Goal: Task Accomplishment & Management: Use online tool/utility

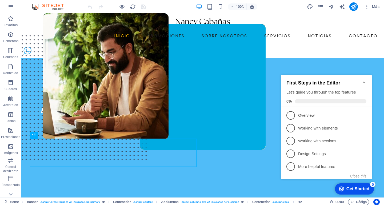
click at [363, 81] on icon "Minimize checklist" at bounding box center [364, 82] width 4 height 4
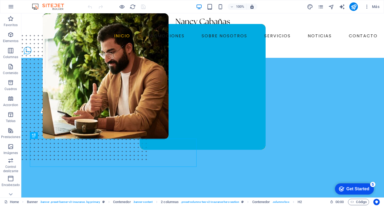
click at [325, 7] on div "Más" at bounding box center [344, 6] width 75 height 9
click at [322, 7] on icon "pages" at bounding box center [321, 7] width 6 height 6
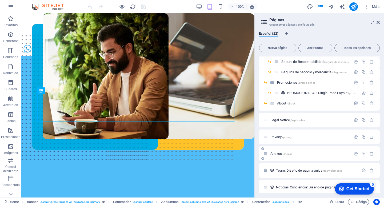
scroll to position [131, 0]
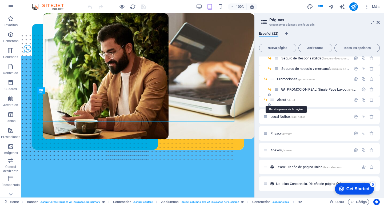
click at [284, 100] on span "About /about" at bounding box center [286, 100] width 18 height 4
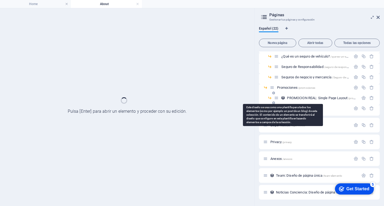
scroll to position [117, 0]
click at [285, 100] on icon at bounding box center [283, 98] width 5 height 5
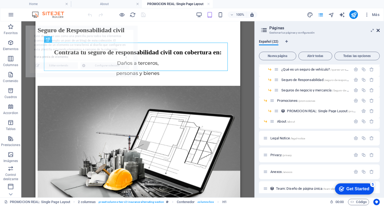
scroll to position [0, 0]
click at [380, 31] on icon at bounding box center [378, 30] width 3 height 4
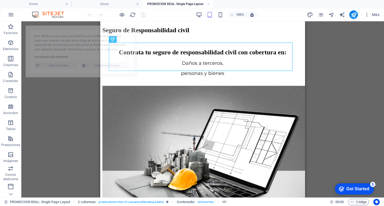
select select "68091ebeb0db0430ee1268a2"
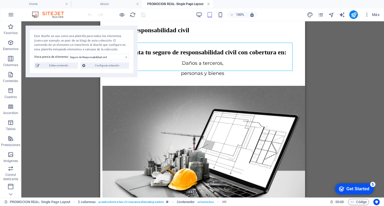
click at [209, 3] on link at bounding box center [208, 4] width 3 height 5
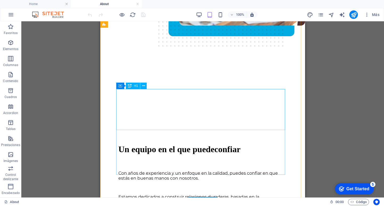
scroll to position [62, 0]
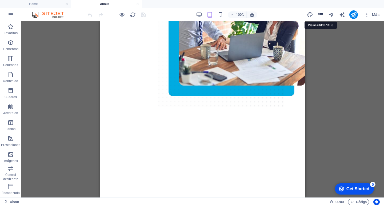
click at [320, 12] on icon "pages" at bounding box center [321, 15] width 6 height 6
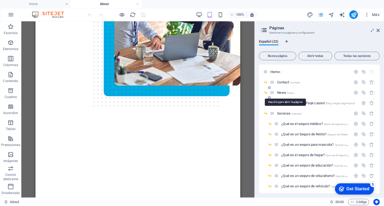
click at [291, 94] on span "/news" at bounding box center [291, 93] width 8 height 3
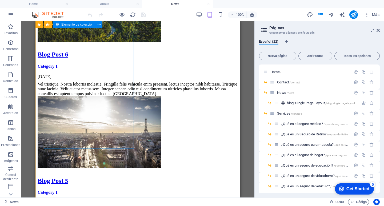
scroll to position [213, 0]
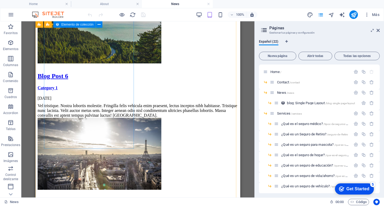
click at [107, 93] on article "Blog Post 6 Category 1 27/08/2025 Vel tristique. Nostra lobortis molestie. Frin…" at bounding box center [138, 54] width 201 height 126
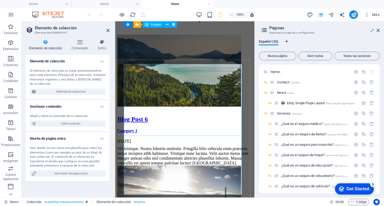
scroll to position [132, 0]
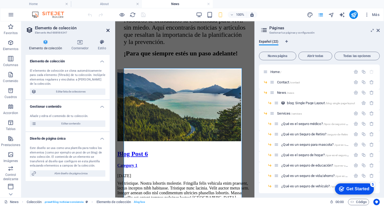
click at [109, 31] on icon at bounding box center [107, 30] width 3 height 4
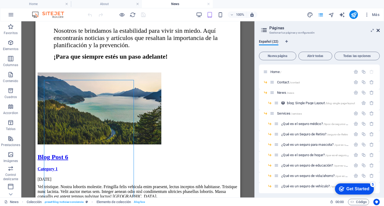
click at [379, 31] on icon at bounding box center [378, 30] width 3 height 4
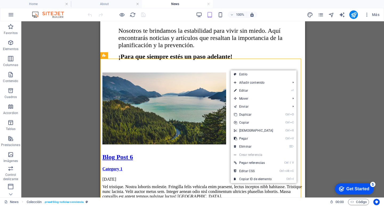
click at [310, 89] on div "Arrastra aquí para reemplazar el contenido existente. Si quieres crear un eleme…" at bounding box center [202, 109] width 363 height 176
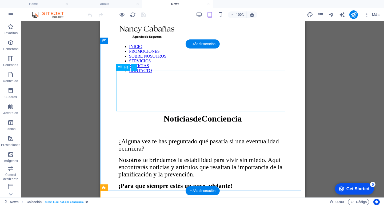
scroll to position [0, 0]
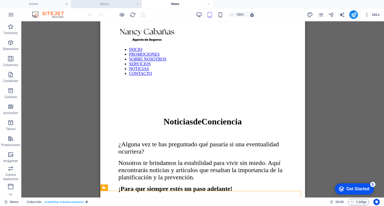
click at [92, 2] on h4 "About" at bounding box center [106, 4] width 71 height 6
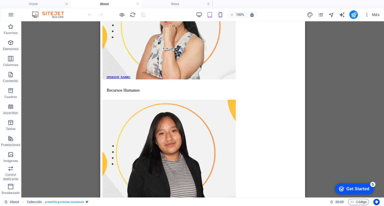
scroll to position [641, 0]
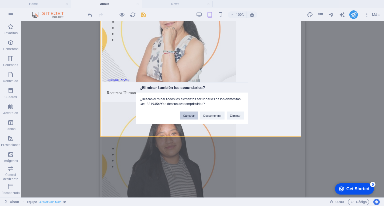
click at [187, 116] on button "Cancelar" at bounding box center [189, 116] width 18 height 8
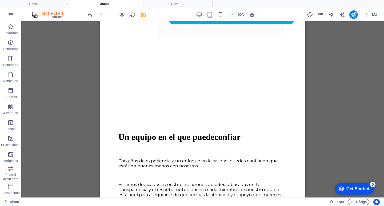
scroll to position [54, 0]
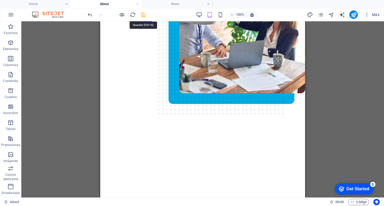
click at [145, 15] on icon "save" at bounding box center [143, 15] width 6 height 6
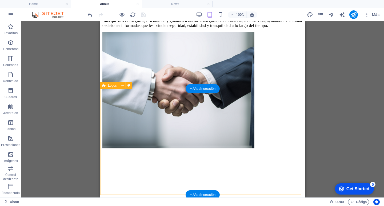
scroll to position [1298, 0]
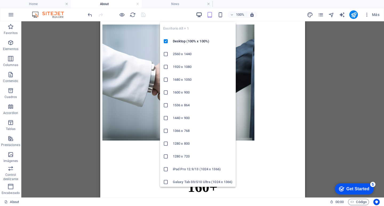
click at [199, 16] on icon "button" at bounding box center [199, 15] width 6 height 6
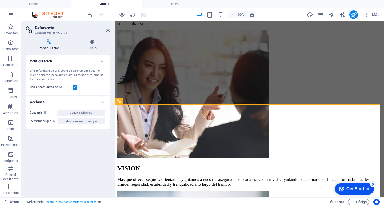
click at [93, 120] on span "Mostrar elemento de origen" at bounding box center [82, 121] width 32 height 6
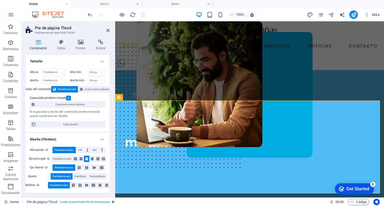
scroll to position [0, 0]
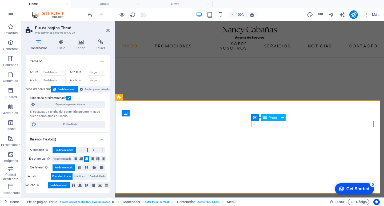
select select "14"
select select
select select "3"
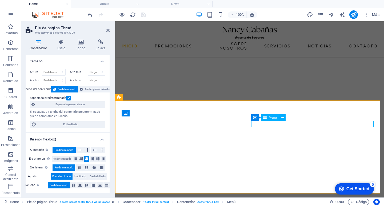
select select
select select "2"
select select
select select "1"
select select
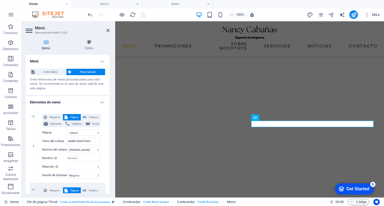
click at [45, 44] on icon at bounding box center [46, 41] width 41 height 5
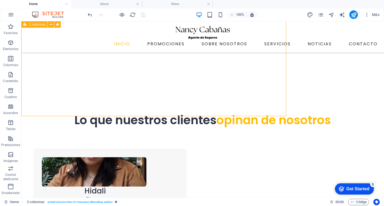
scroll to position [1442, 0]
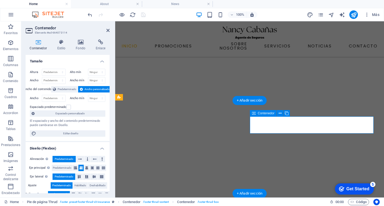
scroll to position [1458, 0]
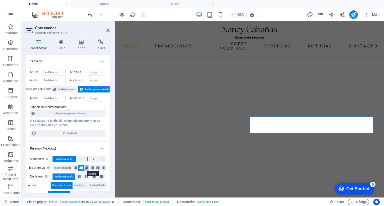
click at [88, 167] on button at bounding box center [86, 168] width 5 height 6
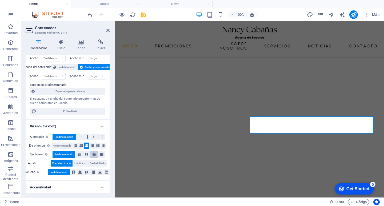
scroll to position [27, 0]
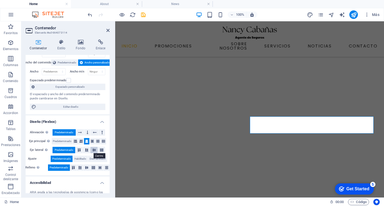
click at [94, 152] on button at bounding box center [93, 150] width 7 height 6
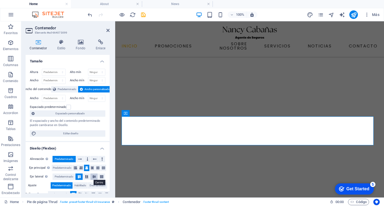
click at [91, 177] on icon at bounding box center [94, 176] width 6 height 3
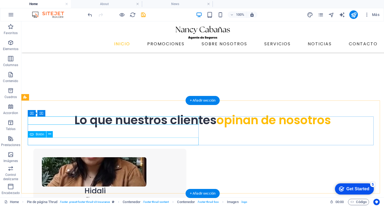
scroll to position [1442, 0]
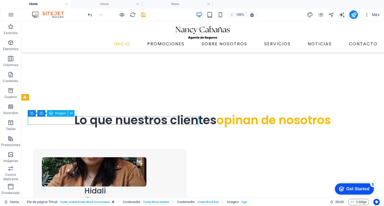
scroll to position [1442, 0]
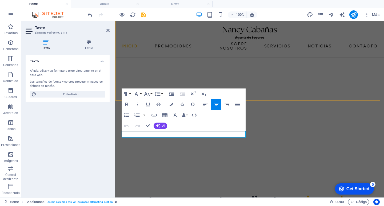
scroll to position [1442, 0]
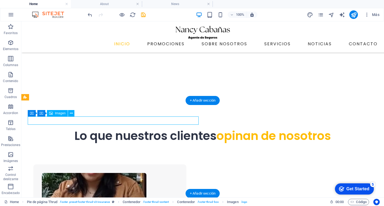
drag, startPoint x: 154, startPoint y: 120, endPoint x: 59, endPoint y: 120, distance: 94.7
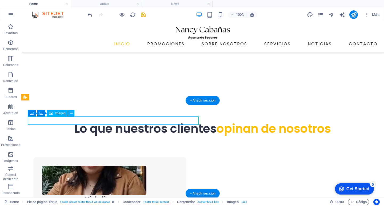
select select "px"
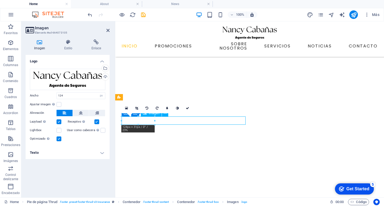
click at [14, 74] on icon "button" at bounding box center [10, 75] width 6 height 6
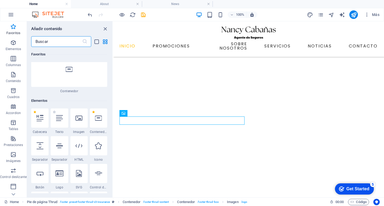
scroll to position [80, 0]
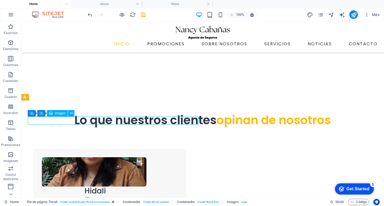
scroll to position [1442, 0]
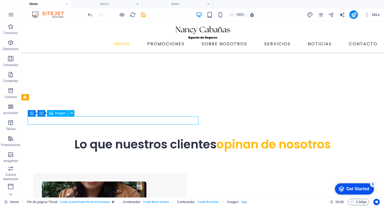
select select "px"
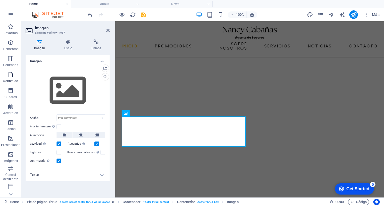
click at [12, 78] on icon "button" at bounding box center [10, 75] width 6 height 6
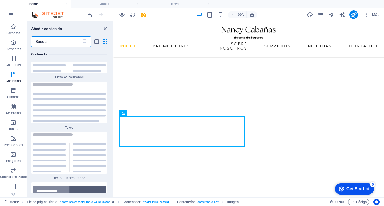
scroll to position [1815, 0]
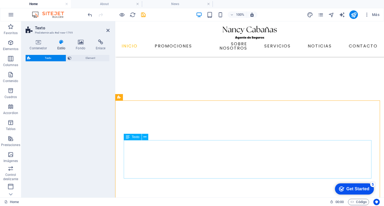
select select "rem"
select select "preset-text-v2-columns"
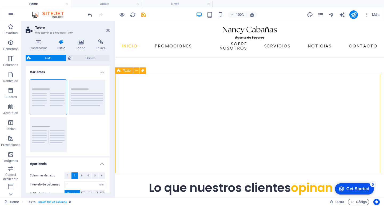
scroll to position [1485, 0]
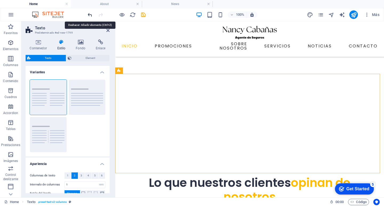
click at [92, 16] on icon "undo" at bounding box center [90, 15] width 6 height 6
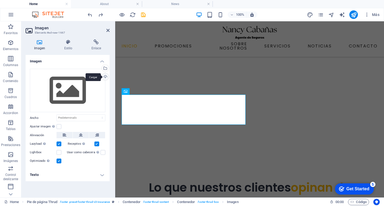
click at [106, 75] on div "Cargar" at bounding box center [105, 77] width 8 height 8
click at [106, 67] on div "Selecciona archivos del administrador de archivos, de la galería de fotos o car…" at bounding box center [105, 69] width 8 height 8
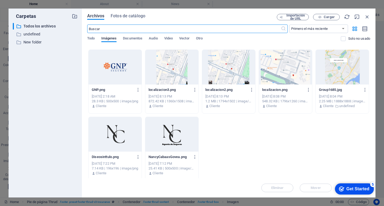
scroll to position [1142, 0]
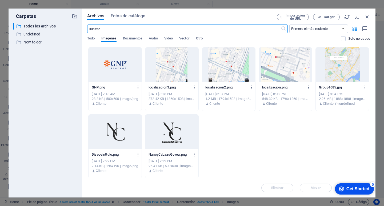
click at [152, 129] on div at bounding box center [171, 132] width 53 height 35
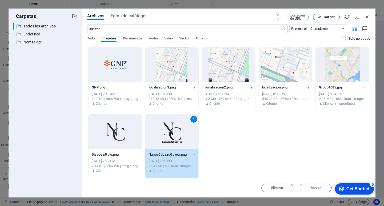
click at [320, 17] on icon "button" at bounding box center [319, 16] width 3 height 3
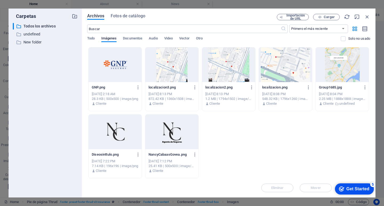
click at [173, 151] on div "NancyCabaasGovea.png NancyCabaasGovea.png" at bounding box center [172, 155] width 47 height 9
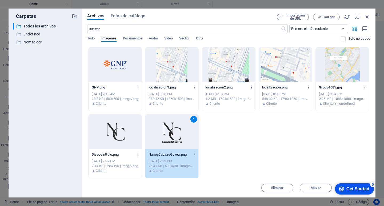
drag, startPoint x: 58, startPoint y: 129, endPoint x: 174, endPoint y: 151, distance: 117.2
click at [174, 151] on div "NancyCabaasGovea.png NancyCabaasGovea.png" at bounding box center [172, 155] width 47 height 9
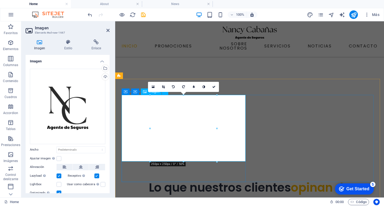
scroll to position [1480, 0]
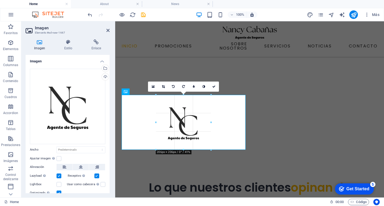
drag, startPoint x: 218, startPoint y: 161, endPoint x: 205, endPoint y: 139, distance: 25.3
type input "206"
select select "px"
click at [163, 87] on icon at bounding box center [163, 86] width 3 height 3
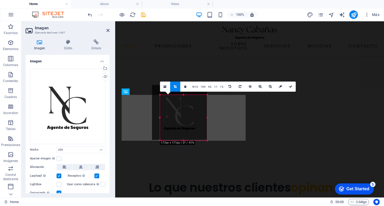
drag, startPoint x: 156, startPoint y: 94, endPoint x: 164, endPoint y: 104, distance: 12.7
click at [164, 104] on div "180 170 160 150 140 130 120 110 100 90 80 70 60 50 40 30 20 10 0 -10 -20 -30 -4…" at bounding box center [183, 118] width 47 height 46
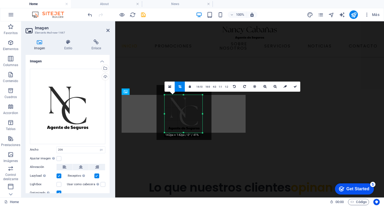
drag, startPoint x: 207, startPoint y: 140, endPoint x: 198, endPoint y: 133, distance: 11.6
click at [198, 133] on div "180 170 160 150 140 130 120 110 100 90 80 70 60 50 40 30 20 10 0 -10 -20 -30 -4…" at bounding box center [184, 114] width 38 height 38
click at [294, 85] on icon at bounding box center [295, 86] width 3 height 3
type input "142"
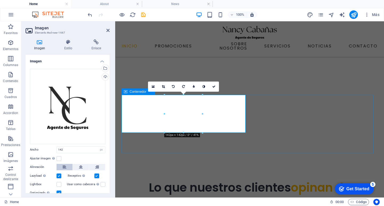
click at [64, 167] on icon at bounding box center [65, 167] width 4 height 6
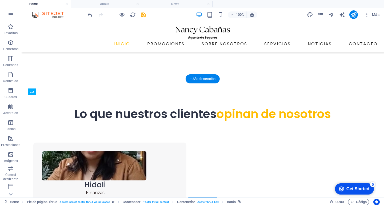
drag, startPoint x: 47, startPoint y: 153, endPoint x: 143, endPoint y: 144, distance: 96.5
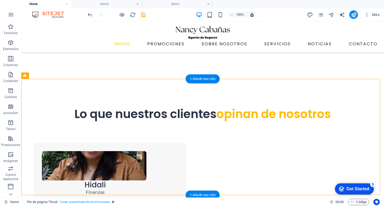
drag, startPoint x: 72, startPoint y: 135, endPoint x: 78, endPoint y: 139, distance: 7.1
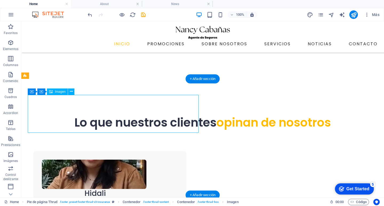
select select "px"
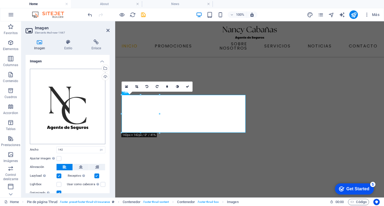
scroll to position [1480, 0]
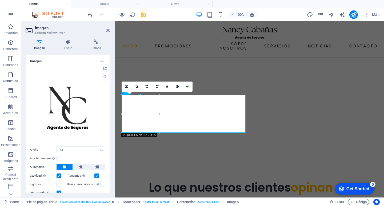
click at [6, 78] on span "Contenido" at bounding box center [10, 78] width 21 height 13
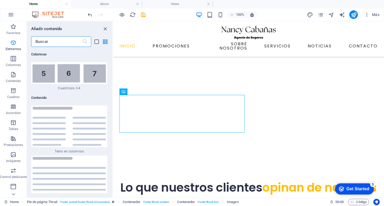
scroll to position [1810, 0]
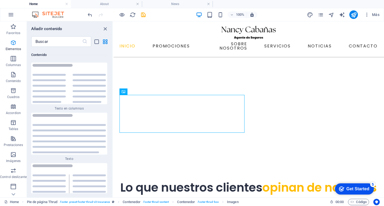
click at [12, 47] on p "Elementos" at bounding box center [13, 49] width 15 height 4
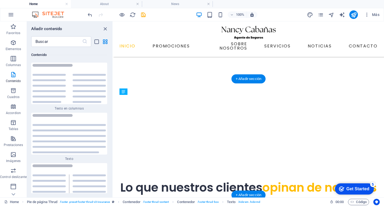
drag, startPoint x: 135, startPoint y: 145, endPoint x: 145, endPoint y: 136, distance: 13.8
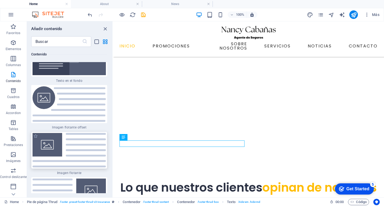
scroll to position [2264, 0]
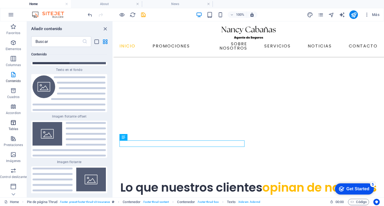
click at [16, 123] on icon "button" at bounding box center [13, 123] width 6 height 6
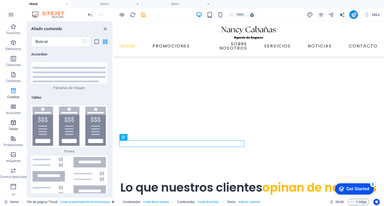
scroll to position [3612, 0]
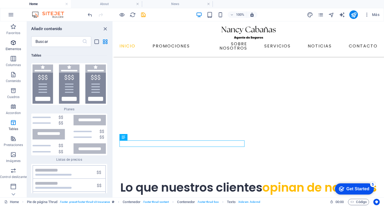
click at [17, 47] on span "Elementos" at bounding box center [13, 45] width 27 height 13
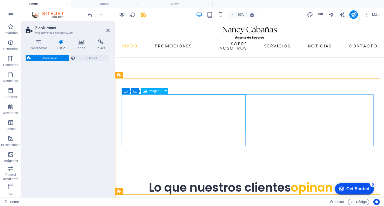
scroll to position [1562, 0]
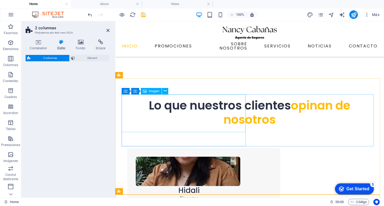
select select "rem"
select select "preset-columns-two-v2-default"
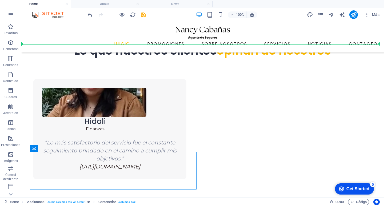
scroll to position [1527, 0]
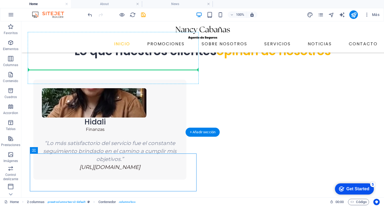
drag, startPoint x: 159, startPoint y: 146, endPoint x: 83, endPoint y: 71, distance: 107.2
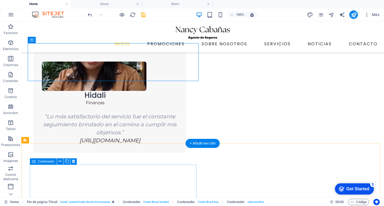
scroll to position [1554, 0]
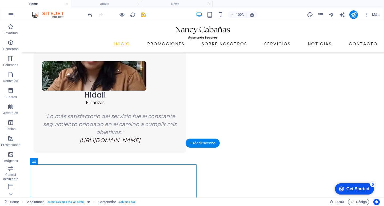
drag, startPoint x: 173, startPoint y: 177, endPoint x: 196, endPoint y: 72, distance: 107.5
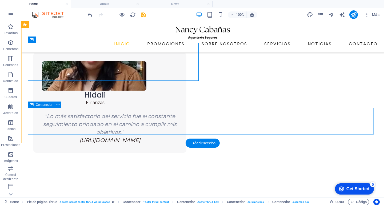
scroll to position [1576, 0]
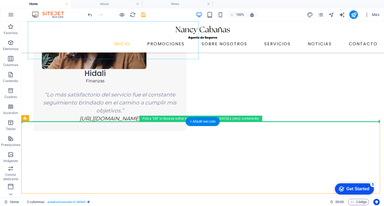
drag, startPoint x: 158, startPoint y: 156, endPoint x: 172, endPoint y: 55, distance: 101.6
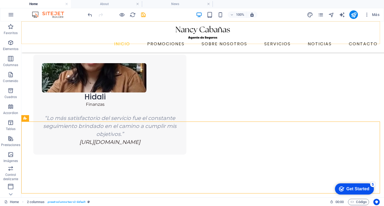
scroll to position [1549, 0]
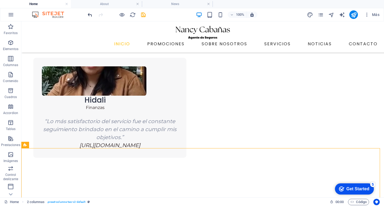
click at [92, 13] on icon "undo" at bounding box center [90, 15] width 6 height 6
click at [89, 13] on icon "undo" at bounding box center [90, 15] width 6 height 6
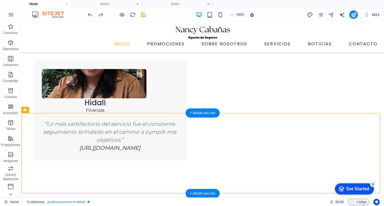
drag, startPoint x: 179, startPoint y: 126, endPoint x: 220, endPoint y: 154, distance: 49.9
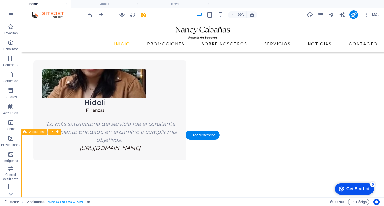
scroll to position [1493, 0]
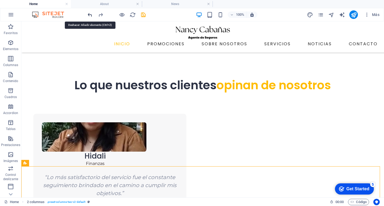
click at [91, 16] on icon "undo" at bounding box center [90, 15] width 6 height 6
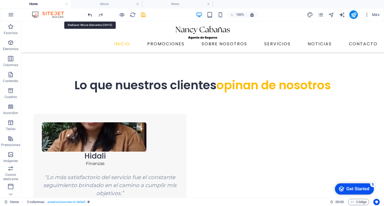
scroll to position [1466, 0]
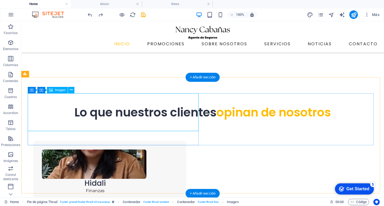
scroll to position [1482, 0]
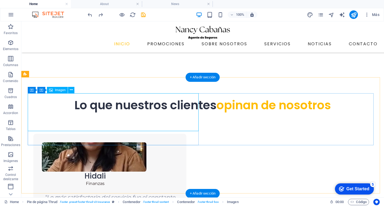
select select "px"
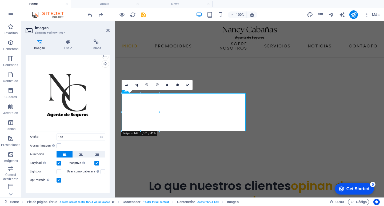
scroll to position [19, 0]
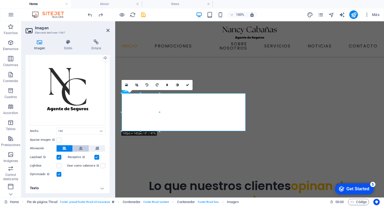
click at [82, 147] on button at bounding box center [81, 148] width 16 height 6
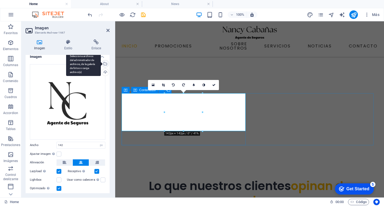
scroll to position [0, 0]
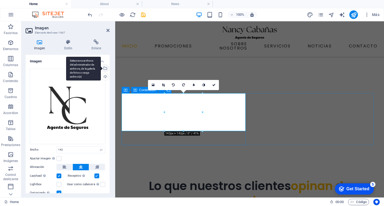
click at [104, 68] on div "Selecciona archivos del administrador de archivos, de la galería de fotos o car…" at bounding box center [105, 69] width 8 height 8
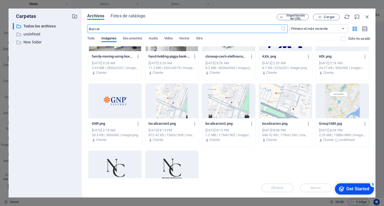
scroll to position [1142, 0]
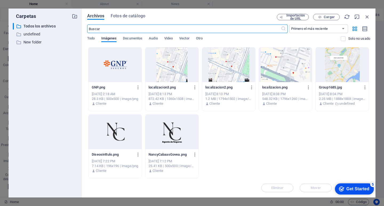
click at [181, 132] on div at bounding box center [171, 132] width 53 height 35
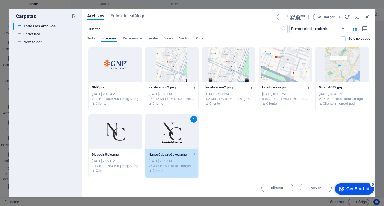
drag, startPoint x: 181, startPoint y: 132, endPoint x: 66, endPoint y: 110, distance: 117.0
click at [181, 132] on div "1" at bounding box center [171, 132] width 53 height 35
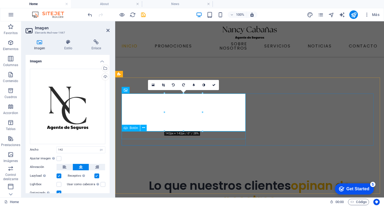
scroll to position [1481, 0]
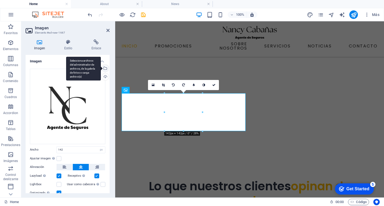
click at [104, 68] on div "Selecciona archivos del administrador de archivos, de la galería de fotos o car…" at bounding box center [105, 69] width 8 height 8
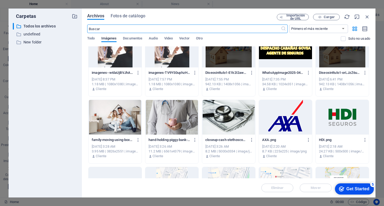
scroll to position [1142, 0]
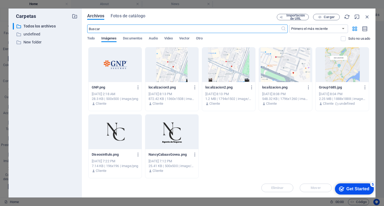
click at [130, 124] on div at bounding box center [115, 132] width 53 height 35
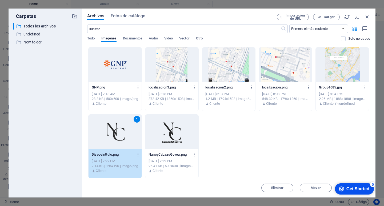
click at [130, 123] on div "1" at bounding box center [115, 132] width 53 height 35
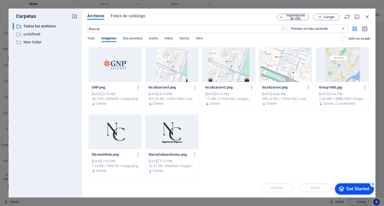
click at [130, 126] on div at bounding box center [115, 132] width 53 height 35
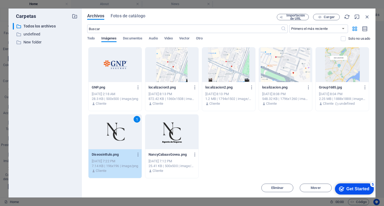
click at [130, 126] on div "1" at bounding box center [115, 132] width 53 height 35
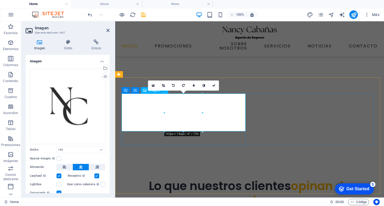
scroll to position [1481, 0]
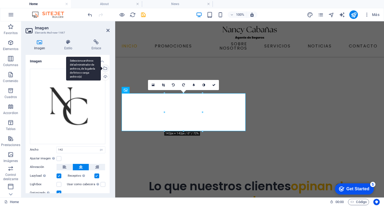
click at [106, 67] on div "Selecciona archivos del administrador de archivos, de la galería de fotos o car…" at bounding box center [105, 69] width 8 height 8
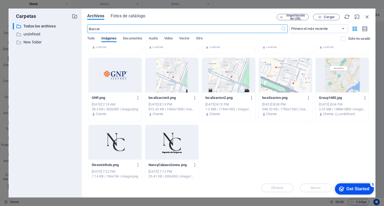
scroll to position [1142, 0]
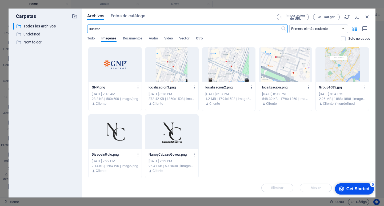
click at [167, 126] on div at bounding box center [171, 132] width 53 height 35
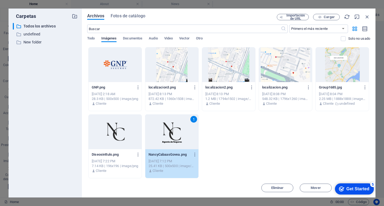
drag, startPoint x: 52, startPoint y: 105, endPoint x: 167, endPoint y: 126, distance: 117.6
click at [167, 126] on div "1" at bounding box center [171, 132] width 53 height 35
click at [167, 87] on figure at bounding box center [184, 68] width 125 height 38
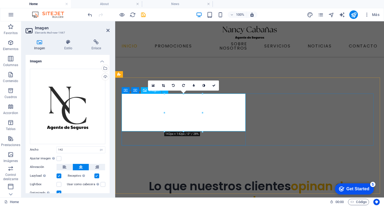
scroll to position [1481, 0]
click at [164, 86] on icon at bounding box center [163, 85] width 3 height 3
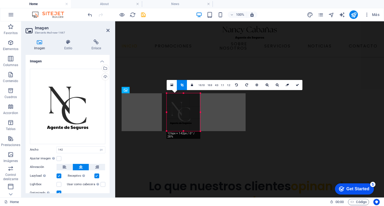
drag, startPoint x: 164, startPoint y: 113, endPoint x: 169, endPoint y: 111, distance: 5.5
click at [169, 112] on div "180 170 160 150 140 130 120 110 100 90 80 70 60 50 40 30 20 10 0 -10 -20 -30 -4…" at bounding box center [184, 112] width 34 height 38
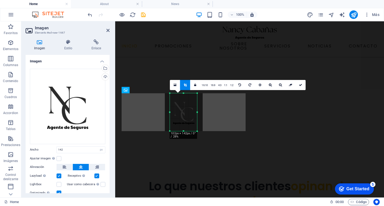
drag, startPoint x: 201, startPoint y: 113, endPoint x: 195, endPoint y: 113, distance: 5.6
click at [195, 113] on div "180 170 160 150 140 130 120 110 100 90 80 70 60 50 40 30 20 10 0 -10 -20 -30 -4…" at bounding box center [183, 112] width 27 height 38
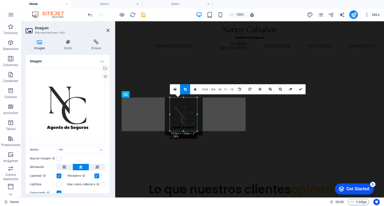
scroll to position [1477, 0]
drag, startPoint x: 183, startPoint y: 131, endPoint x: 184, endPoint y: 126, distance: 4.6
click at [184, 126] on div "180 170 160 150 140 130 120 110 100 90 80 70 60 50 40 30 20 10 0 -10 -20 -30 -4…" at bounding box center [183, 114] width 27 height 33
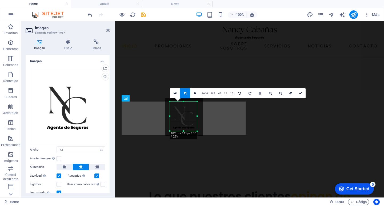
scroll to position [1470, 0]
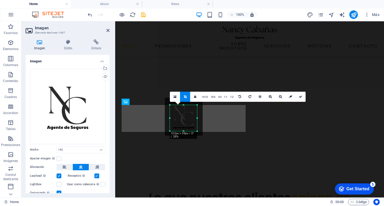
drag, startPoint x: 184, startPoint y: 98, endPoint x: 184, endPoint y: 105, distance: 7.2
click at [184, 105] on div at bounding box center [183, 105] width 27 height 2
click at [297, 95] on link at bounding box center [301, 97] width 10 height 10
type input "102"
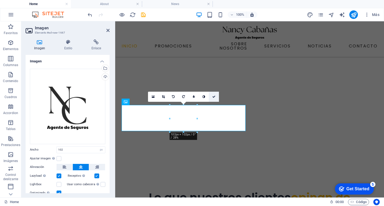
drag, startPoint x: 215, startPoint y: 95, endPoint x: 194, endPoint y: 74, distance: 30.2
click at [215, 95] on link at bounding box center [214, 97] width 10 height 10
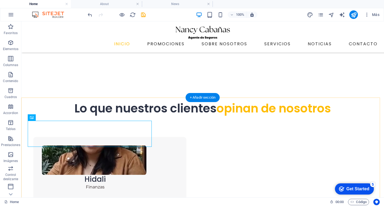
scroll to position [1454, 0]
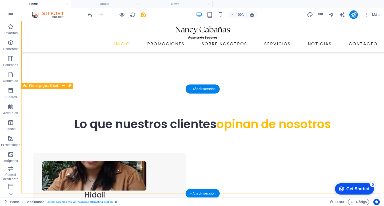
scroll to position [1374, 0]
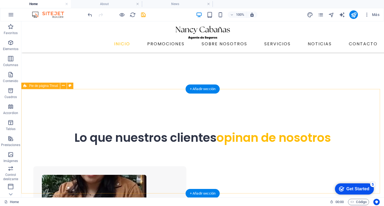
scroll to position [1454, 0]
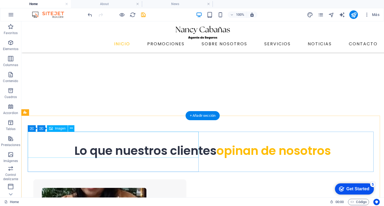
select select "px"
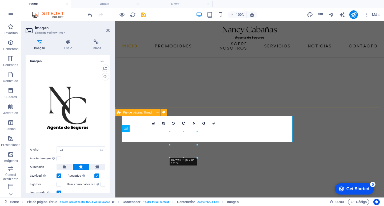
scroll to position [1443, 0]
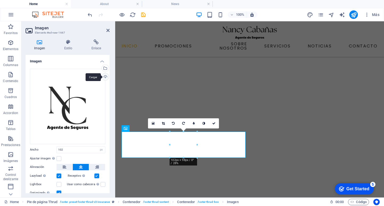
click at [103, 74] on div "Cargar" at bounding box center [105, 77] width 8 height 8
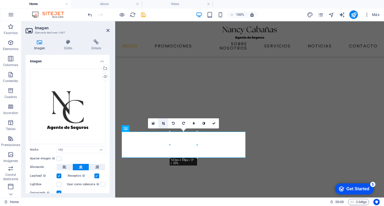
click at [164, 122] on icon at bounding box center [163, 123] width 3 height 3
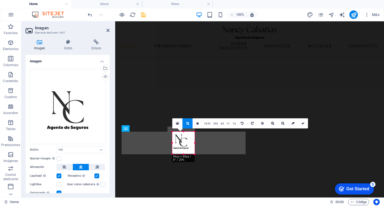
drag, startPoint x: 170, startPoint y: 132, endPoint x: 176, endPoint y: 137, distance: 7.9
click at [175, 136] on div "180 170 160 150 140 130 120 110 100 90 80 70 60 50 40 30 20 10 0 -10 -20 -30 -4…" at bounding box center [183, 143] width 22 height 23
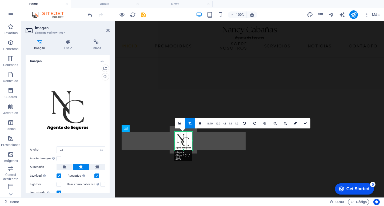
drag, startPoint x: 195, startPoint y: 154, endPoint x: 191, endPoint y: 150, distance: 5.7
click at [191, 150] on div "180 170 160 150 140 130 120 110 100 90 80 70 60 50 40 30 20 10 0 -10 -20 -30 -4…" at bounding box center [184, 141] width 18 height 18
click at [305, 122] on icon at bounding box center [305, 123] width 3 height 3
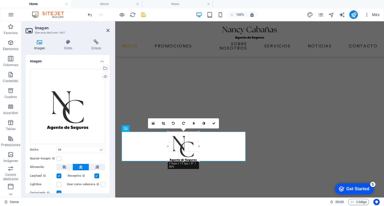
drag, startPoint x: 193, startPoint y: 148, endPoint x: 200, endPoint y: 161, distance: 15.0
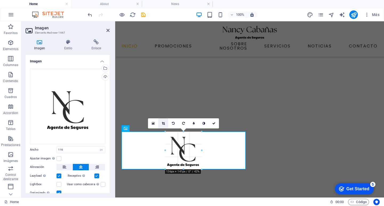
drag, startPoint x: 168, startPoint y: 133, endPoint x: 163, endPoint y: 128, distance: 7.0
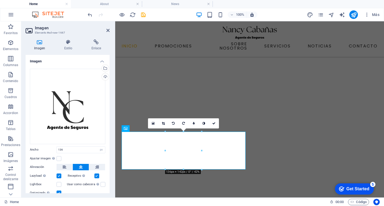
click at [164, 129] on div "16:10 16:9 4:3 1:1 1:2 0" at bounding box center [183, 123] width 71 height 10
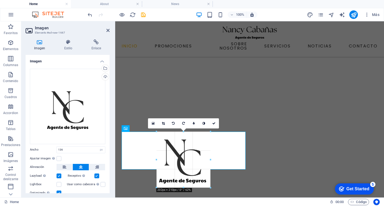
drag, startPoint x: 165, startPoint y: 133, endPoint x: 36, endPoint y: 93, distance: 135.5
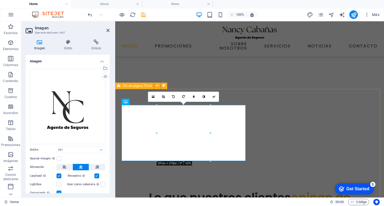
scroll to position [1497, 0]
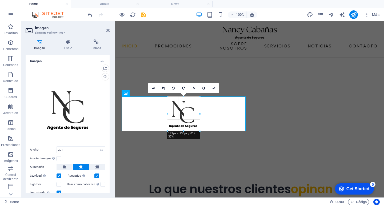
drag, startPoint x: 211, startPoint y: 134, endPoint x: 190, endPoint y: 109, distance: 33.3
type input "121"
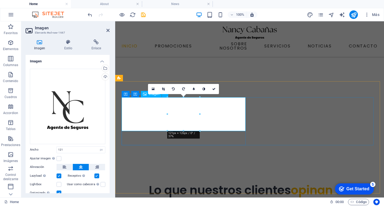
scroll to position [1478, 0]
drag, startPoint x: 215, startPoint y: 89, endPoint x: 114, endPoint y: 67, distance: 103.1
click at [215, 89] on icon at bounding box center [213, 89] width 3 height 3
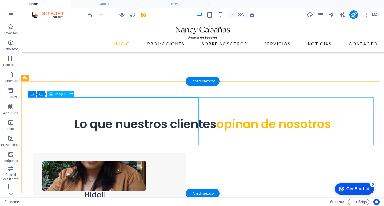
scroll to position [1462, 0]
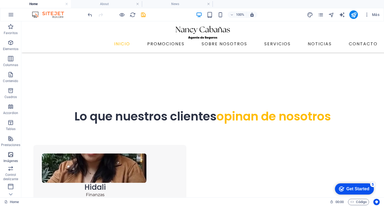
click at [14, 156] on icon "button" at bounding box center [10, 155] width 6 height 6
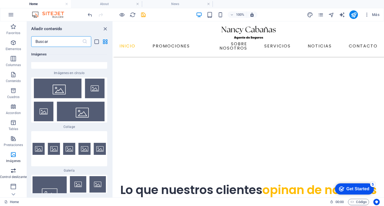
scroll to position [5435, 0]
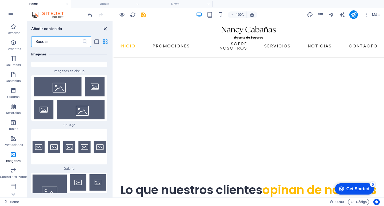
drag, startPoint x: 105, startPoint y: 28, endPoint x: 100, endPoint y: 23, distance: 7.0
click at [105, 28] on icon "close panel" at bounding box center [105, 29] width 6 height 6
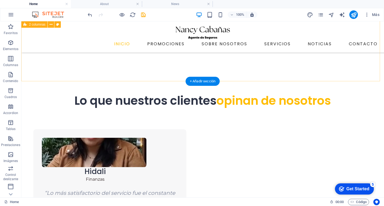
scroll to position [1462, 0]
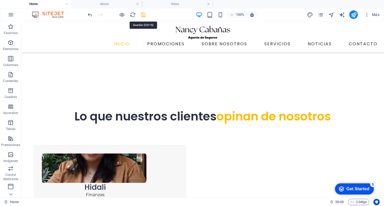
drag, startPoint x: 143, startPoint y: 15, endPoint x: 133, endPoint y: 42, distance: 29.0
click at [143, 15] on icon "save" at bounding box center [143, 15] width 6 height 6
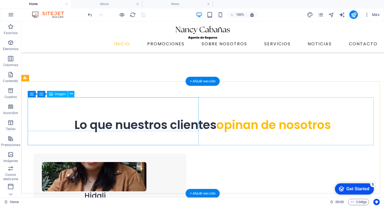
select select "px"
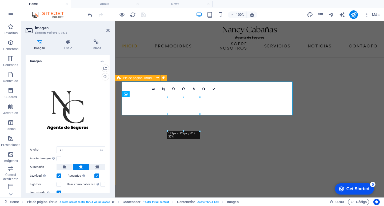
scroll to position [1478, 0]
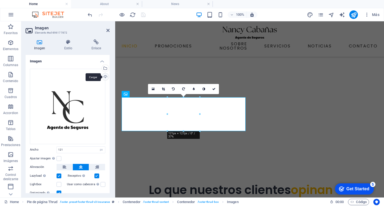
click at [105, 74] on div "Cargar" at bounding box center [105, 77] width 8 height 8
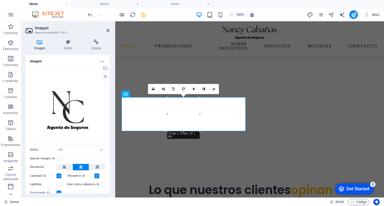
click at [167, 94] on div "16:10 16:9 4:3 1:1 1:2 0" at bounding box center [183, 89] width 71 height 10
click at [166, 91] on link at bounding box center [163, 89] width 10 height 10
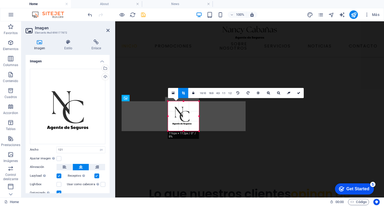
drag, startPoint x: 167, startPoint y: 97, endPoint x: 169, endPoint y: 101, distance: 4.8
click at [169, 101] on div at bounding box center [168, 101] width 2 height 2
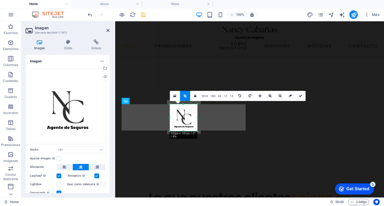
scroll to position [1471, 0]
drag, startPoint x: 199, startPoint y: 132, endPoint x: 196, endPoint y: 129, distance: 4.6
click at [196, 129] on div "180 170 160 150 140 130 120 110 100 90 80 70 60 50 40 30 20 10 0 -10 -20 -30 -4…" at bounding box center [183, 117] width 27 height 27
click at [272, 97] on link at bounding box center [270, 96] width 10 height 10
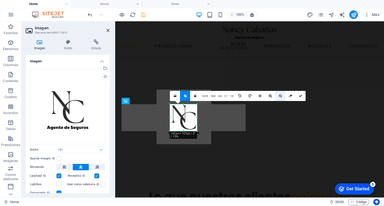
click at [278, 96] on link at bounding box center [280, 96] width 10 height 10
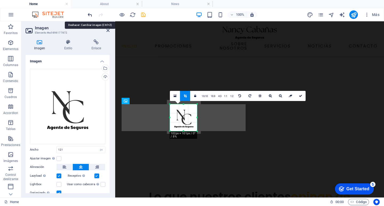
click at [90, 16] on icon "undo" at bounding box center [90, 15] width 6 height 6
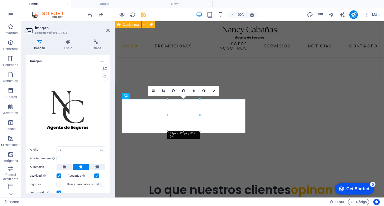
scroll to position [1476, 0]
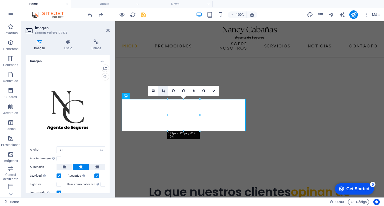
click at [161, 92] on link at bounding box center [163, 91] width 10 height 10
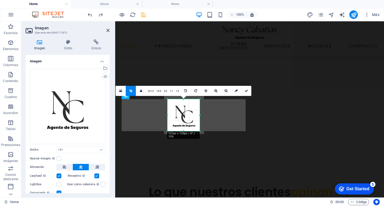
click at [161, 92] on link "16:9" at bounding box center [158, 91] width 7 height 10
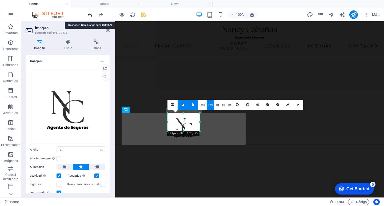
click at [88, 15] on icon "undo" at bounding box center [90, 15] width 6 height 6
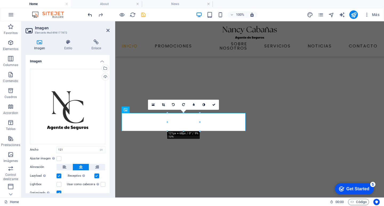
click at [90, 15] on icon "undo" at bounding box center [90, 15] width 6 height 6
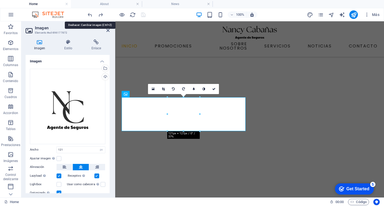
scroll to position [1478, 0]
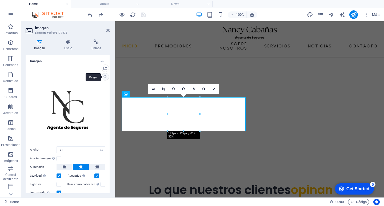
click at [105, 78] on div "Cargar" at bounding box center [105, 77] width 8 height 8
click at [163, 89] on icon at bounding box center [163, 89] width 3 height 3
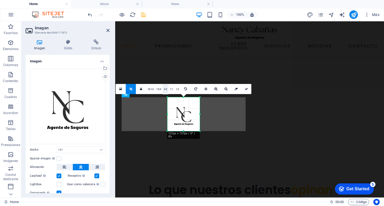
click at [217, 90] on link at bounding box center [216, 89] width 10 height 10
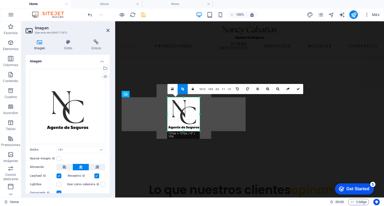
drag, startPoint x: 180, startPoint y: 118, endPoint x: 180, endPoint y: 115, distance: 2.7
click at [180, 115] on div at bounding box center [184, 111] width 55 height 55
click at [297, 90] on icon at bounding box center [298, 89] width 3 height 3
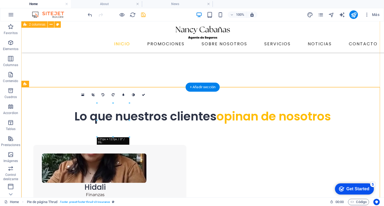
scroll to position [1409, 0]
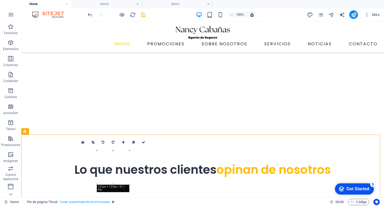
click at [143, 16] on icon "save" at bounding box center [143, 15] width 6 height 6
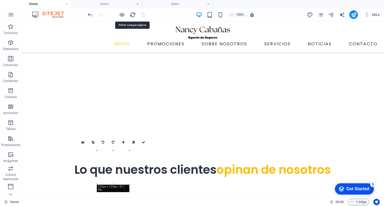
click at [132, 15] on icon "reload" at bounding box center [133, 15] width 6 height 6
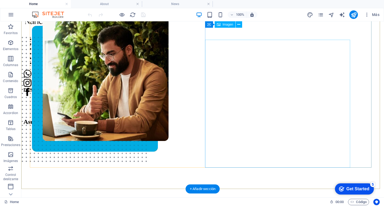
scroll to position [0, 0]
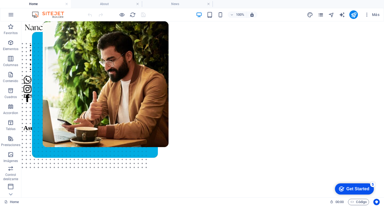
click at [321, 17] on icon "pages" at bounding box center [321, 15] width 6 height 6
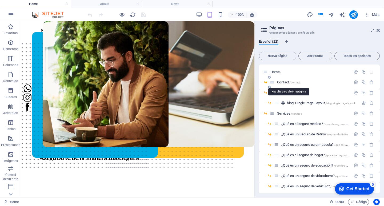
click at [283, 82] on span "Contact /contact" at bounding box center [288, 82] width 23 height 4
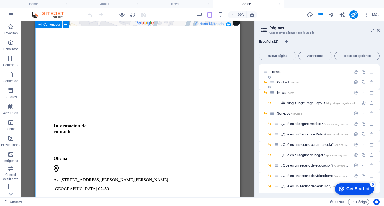
scroll to position [197, 0]
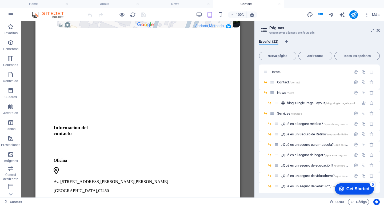
click at [379, 29] on icon at bounding box center [378, 30] width 3 height 4
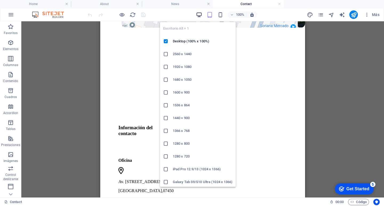
click at [198, 16] on icon "button" at bounding box center [199, 15] width 6 height 6
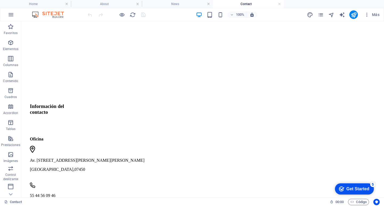
scroll to position [208, 0]
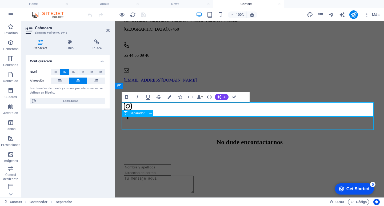
scroll to position [207, 0]
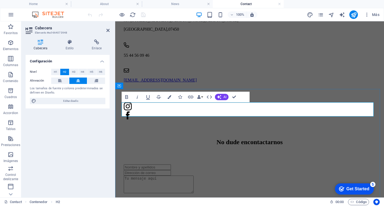
click at [222, 139] on h2 "No dude en contactarnos" at bounding box center [250, 142] width 252 height 7
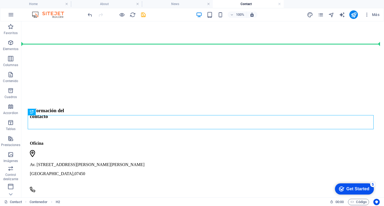
scroll to position [183, 0]
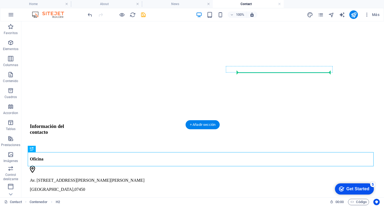
drag, startPoint x: 201, startPoint y: 117, endPoint x: 251, endPoint y: 71, distance: 67.6
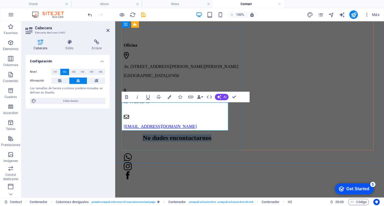
click at [217, 135] on h2 "No dudes en contactarnos" at bounding box center [177, 138] width 107 height 7
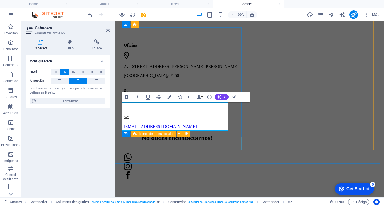
scroll to position [1, 0]
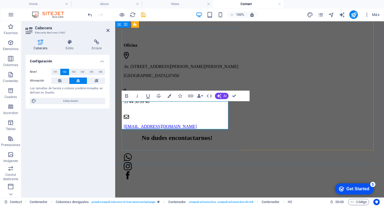
click at [137, 135] on h2 "No dudes en contactarnos!" at bounding box center [177, 138] width 107 height 7
click at [273, 100] on div "Información del contacto Oficina Av. San Juan Aragón 544, Torre: Berlín 304 Ciu…" at bounding box center [250, 19] width 252 height 296
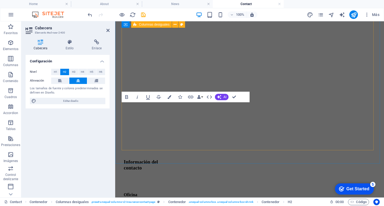
scroll to position [0, 0]
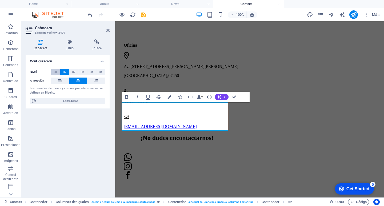
click at [54, 72] on span "H1" at bounding box center [55, 72] width 3 height 6
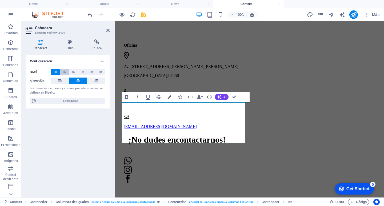
click at [61, 73] on button "H2" at bounding box center [64, 72] width 9 height 6
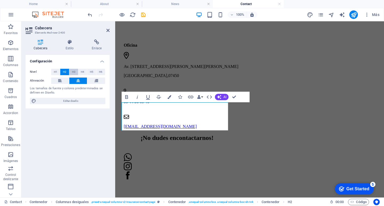
click at [72, 74] on span "H3" at bounding box center [73, 72] width 3 height 6
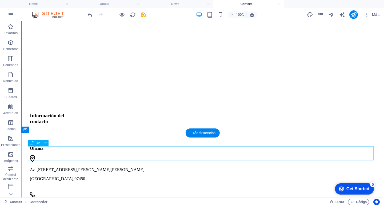
scroll to position [201, 0]
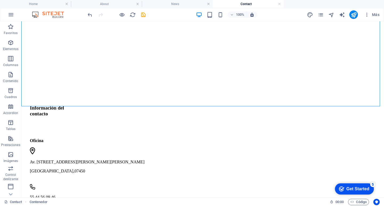
click at [143, 17] on button "save" at bounding box center [143, 14] width 6 height 6
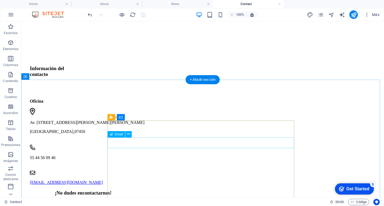
scroll to position [254, 0]
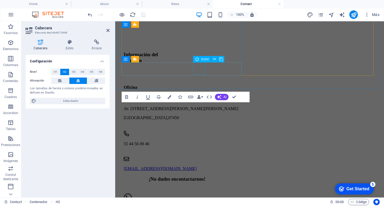
scroll to position [352, 0]
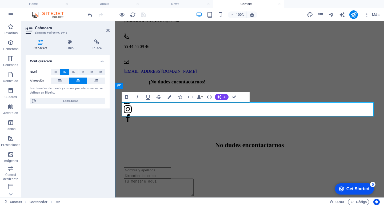
drag, startPoint x: 244, startPoint y: 111, endPoint x: 250, endPoint y: 112, distance: 6.0
click at [244, 142] on h2 "No dudes en contactarnos" at bounding box center [250, 145] width 252 height 7
click at [249, 142] on span "contactarnos" at bounding box center [266, 145] width 35 height 7
click at [317, 142] on h2 "No dudes en contactarnos" at bounding box center [250, 145] width 252 height 7
click at [327, 142] on h2 "No dudes en contactarnos" at bounding box center [250, 145] width 252 height 7
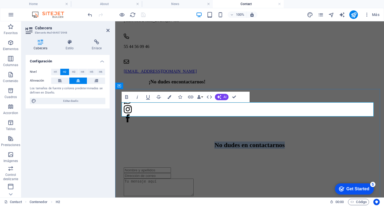
drag, startPoint x: 326, startPoint y: 112, endPoint x: 171, endPoint y: 108, distance: 154.8
click at [171, 142] on h2 "No dudes en contactarnos" at bounding box center [250, 145] width 252 height 7
click at [161, 142] on h2 "​para contactarnos vía correo" at bounding box center [250, 145] width 252 height 7
click at [169, 142] on h2 "​para contactarnos vía correo" at bounding box center [250, 145] width 252 height 7
click at [274, 142] on h2 "Para contactarnos vía correo" at bounding box center [250, 145] width 252 height 7
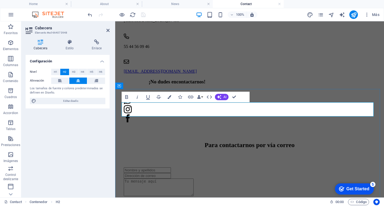
click at [348, 142] on h2 "Para contactarnos por vía correo" at bounding box center [250, 145] width 252 height 7
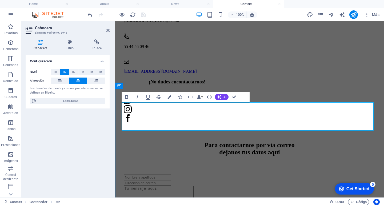
click at [205, 142] on h2 "Para contactarnos por vía correo ‌dejanos tus datos aqui" at bounding box center [250, 149] width 252 height 14
drag, startPoint x: 207, startPoint y: 126, endPoint x: 194, endPoint y: 127, distance: 13.4
click at [194, 142] on h2 "Para contactarnos por vía correo ‌dejanos tus datos aqui" at bounding box center [250, 149] width 252 height 14
click at [179, 142] on h2 "Para contactarnos por vía correo ‌dejanos tus datos aqui" at bounding box center [250, 149] width 252 height 14
click at [297, 142] on h2 "Para contactarnos por vía correo ‌escribe tus datos aqui" at bounding box center [250, 149] width 252 height 14
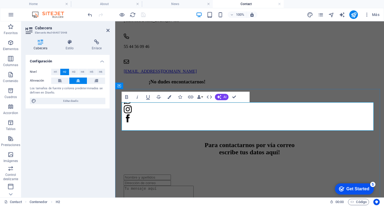
click at [152, 142] on h2 "Para contactarnos por vía correo ‌escribe tus datos aquí!" at bounding box center [250, 149] width 252 height 14
click at [317, 142] on h2 "Para contactarnos por vía correo ‌escribe tus datos aquí!" at bounding box center [250, 149] width 252 height 14
click at [149, 142] on h2 "Para contactarnos por vía correo ‌escribe tus datos aquí!" at bounding box center [250, 149] width 252 height 14
drag, startPoint x: 288, startPoint y: 108, endPoint x: 346, endPoint y: 109, distance: 57.4
click at [346, 142] on h2 "¡Para contactarnos por vía correo ‌escribe tus datos aquí!" at bounding box center [250, 149] width 252 height 14
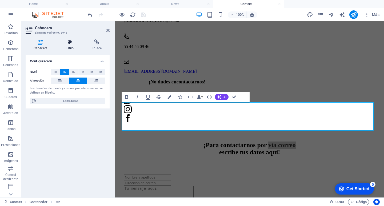
click at [64, 44] on icon at bounding box center [70, 41] width 24 height 5
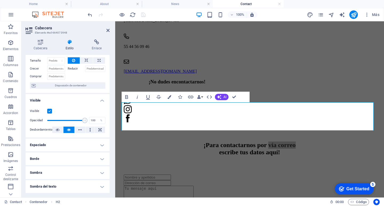
scroll to position [27, 0]
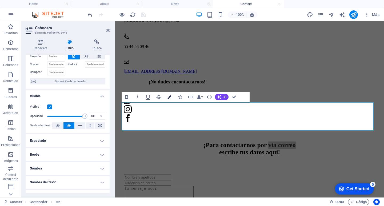
click at [169, 98] on icon "button" at bounding box center [170, 97] width 4 height 4
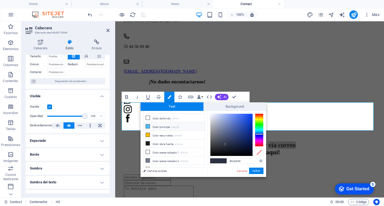
click at [154, 126] on li "Color principal #50bcf8" at bounding box center [174, 126] width 61 height 9
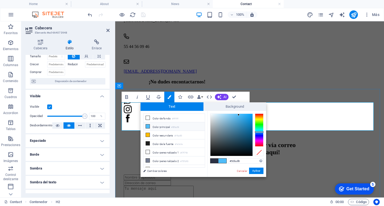
click at [298, 142] on h2 "¡Para contactarnos por vía correo ‌escribe tus datos aquí!" at bounding box center [250, 149] width 252 height 14
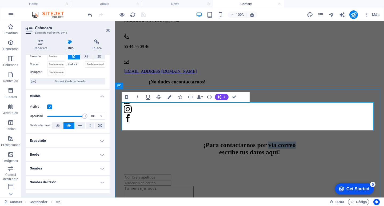
drag, startPoint x: 291, startPoint y: 110, endPoint x: 348, endPoint y: 110, distance: 57.4
click at [348, 142] on h2 "¡Para contactarnos por vía correo ‌escribe tus datos aquí!" at bounding box center [250, 149] width 252 height 14
click at [171, 100] on button "Colors" at bounding box center [169, 97] width 10 height 11
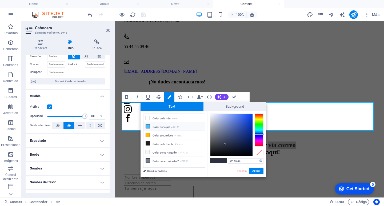
click at [153, 126] on li "Color principal #50bcf8" at bounding box center [174, 126] width 61 height 9
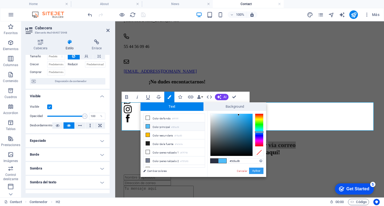
click at [256, 171] on button "Aplicar" at bounding box center [256, 171] width 14 height 6
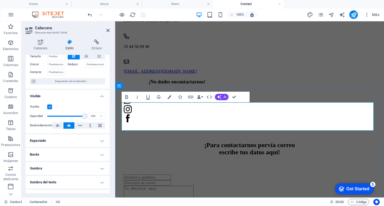
click at [276, 142] on h2 "¡Para contactarnos por vía correo ‌escribe tus datos aquí!" at bounding box center [250, 149] width 252 height 14
drag, startPoint x: 284, startPoint y: 125, endPoint x: 302, endPoint y: 121, distance: 18.3
click at [312, 142] on h2 "¡Para contactarnos por vía correo ‌escribe tus datos aquí!" at bounding box center [250, 149] width 252 height 14
click at [171, 99] on icon "button" at bounding box center [170, 97] width 4 height 4
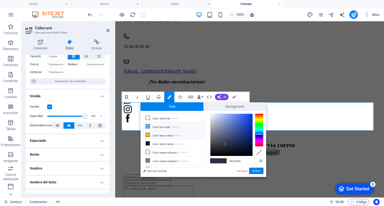
click at [159, 133] on li "Color secundario #ffbc00" at bounding box center [174, 135] width 61 height 9
type input "#ffbc00"
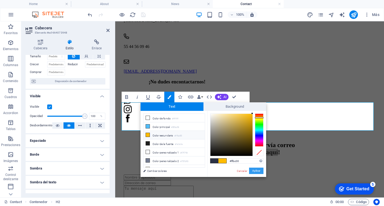
drag, startPoint x: 253, startPoint y: 170, endPoint x: 212, endPoint y: 110, distance: 73.3
click at [253, 170] on button "Aplicar" at bounding box center [256, 171] width 14 height 6
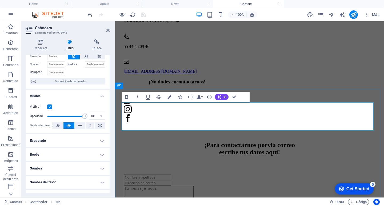
click at [333, 142] on h2 "¡Para contactarnos por vía correo ‌escribe tus datos ​ aquí ​!" at bounding box center [250, 149] width 252 height 14
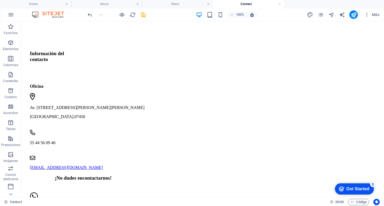
scroll to position [259, 0]
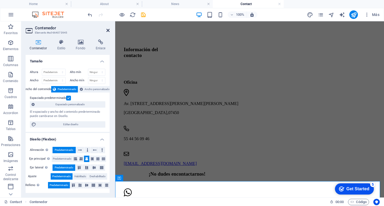
click at [108, 31] on icon at bounding box center [107, 30] width 3 height 4
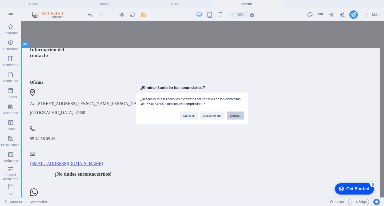
click at [241, 114] on button "Eliminar" at bounding box center [235, 116] width 17 height 8
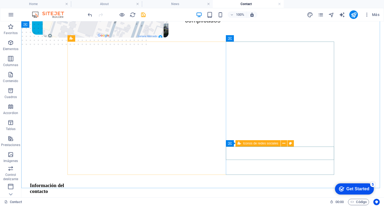
scroll to position [133, 0]
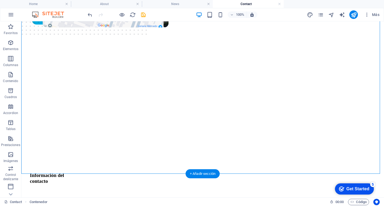
drag, startPoint x: 250, startPoint y: 138, endPoint x: 313, endPoint y: 139, distance: 62.2
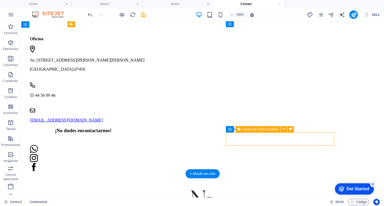
select select "px"
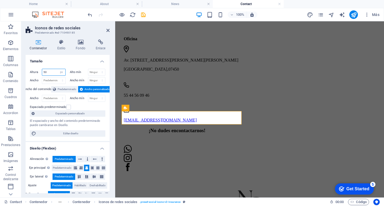
click at [56, 73] on input "50" at bounding box center [53, 72] width 23 height 6
type input "5"
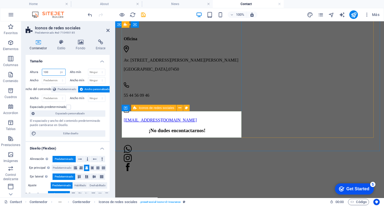
type input "100"
click at [155, 145] on div at bounding box center [184, 158] width 120 height 27
click at [160, 145] on figure at bounding box center [184, 149] width 120 height 9
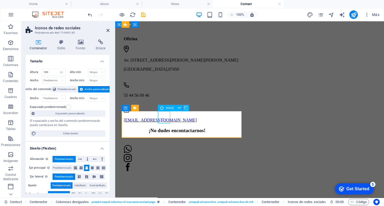
click at [158, 145] on figure at bounding box center [184, 149] width 120 height 9
select select "xMidYMid"
select select "px"
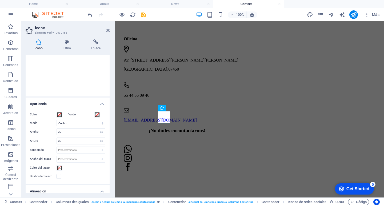
scroll to position [80, 0]
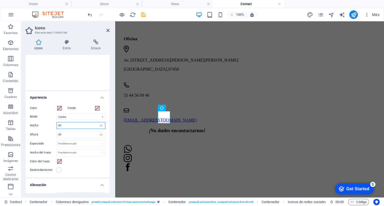
click at [68, 126] on input "30" at bounding box center [81, 125] width 48 height 6
type input "50"
click at [62, 133] on input "30" at bounding box center [81, 135] width 48 height 6
type input "3"
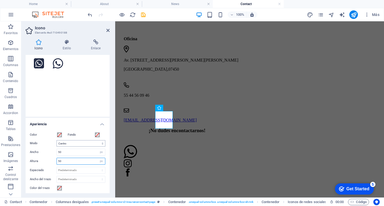
scroll to position [0, 0]
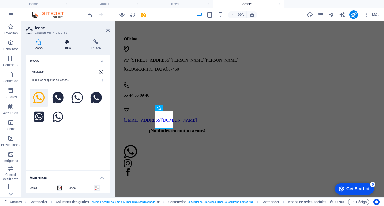
type input "50"
click at [70, 46] on h4 "Estilo" at bounding box center [68, 44] width 28 height 11
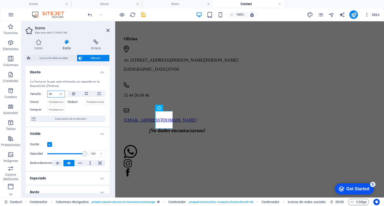
click at [55, 94] on input "30" at bounding box center [56, 94] width 17 height 6
type input "3"
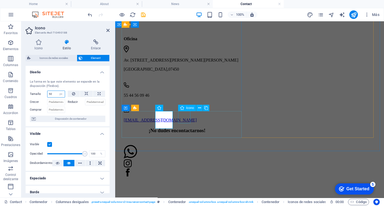
type input "50"
click at [186, 160] on figure at bounding box center [184, 164] width 120 height 9
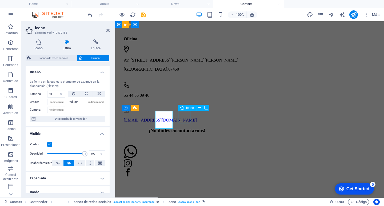
scroll to position [156, 0]
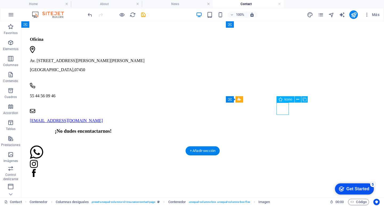
select select "xMidYMid"
select select "px"
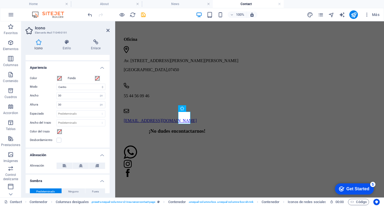
scroll to position [107, 0]
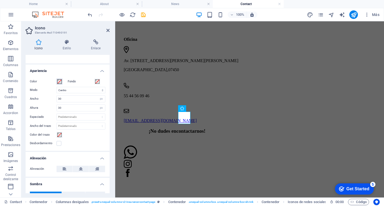
click at [58, 81] on span at bounding box center [59, 82] width 4 height 4
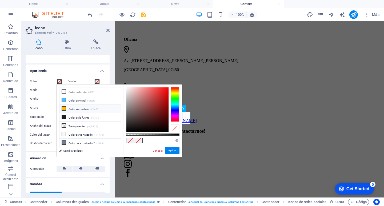
click at [72, 108] on li "Color secundario #ffbc00" at bounding box center [90, 109] width 61 height 9
type input "#ffbc00"
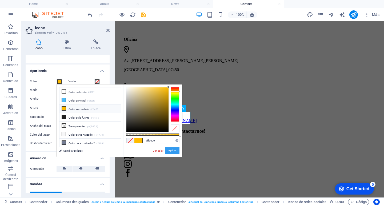
click at [172, 151] on button "Aplicar" at bounding box center [172, 151] width 14 height 6
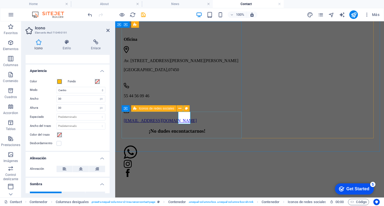
drag, startPoint x: 197, startPoint y: 135, endPoint x: 291, endPoint y: 135, distance: 93.9
click at [291, 135] on div "Información del contacto Oficina Av. San Juan Aragón 544, Torre: Berlín 304 Ciu…" at bounding box center [250, 18] width 252 height 307
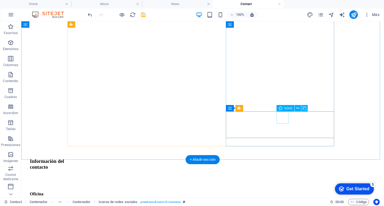
select select "xMidYMid"
select select "px"
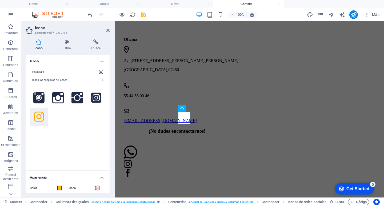
scroll to position [27, 0]
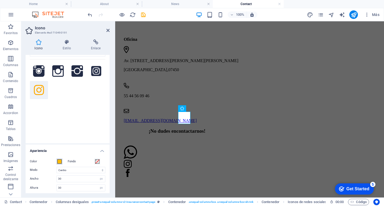
click at [61, 162] on span at bounding box center [59, 162] width 4 height 4
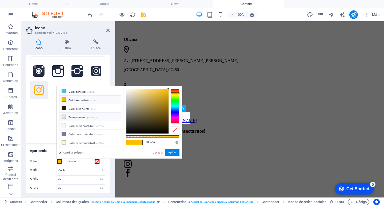
scroll to position [16, 0]
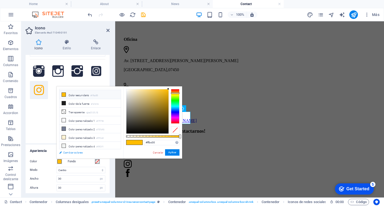
drag, startPoint x: 128, startPoint y: 97, endPoint x: 77, endPoint y: 155, distance: 77.3
click at [77, 155] on link "Cambiar colores" at bounding box center [88, 152] width 62 height 7
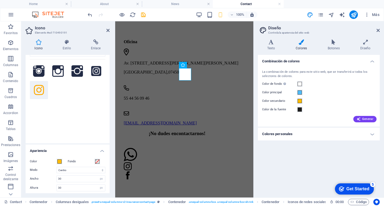
click at [288, 136] on h4 "Colores personales" at bounding box center [319, 134] width 122 height 13
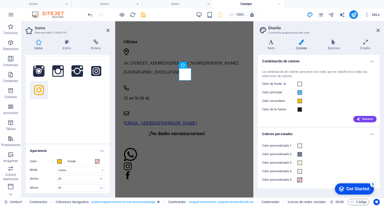
click at [299, 179] on span at bounding box center [300, 180] width 4 height 4
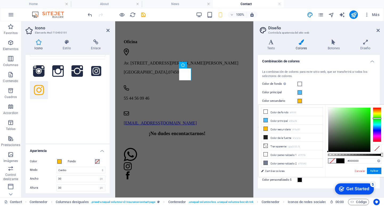
drag, startPoint x: 379, startPoint y: 124, endPoint x: 380, endPoint y: 118, distance: 5.2
click at [380, 118] on div at bounding box center [377, 125] width 9 height 35
drag, startPoint x: 361, startPoint y: 120, endPoint x: 365, endPoint y: 128, distance: 8.1
click at [363, 114] on div at bounding box center [350, 130] width 42 height 44
type input "#2fd824"
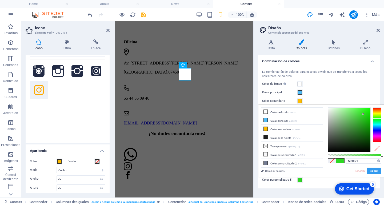
click at [372, 172] on button "Aplicar" at bounding box center [374, 171] width 14 height 6
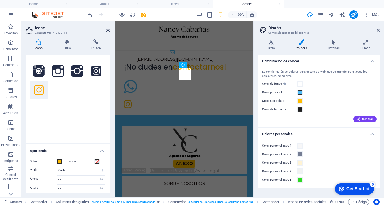
click at [108, 30] on icon at bounding box center [107, 30] width 3 height 4
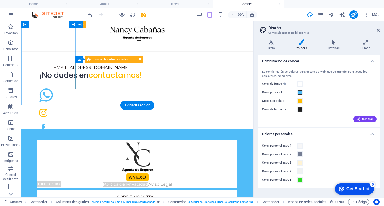
click at [132, 107] on figure at bounding box center [97, 113] width 120 height 12
select select "xMidYMid"
select select "px"
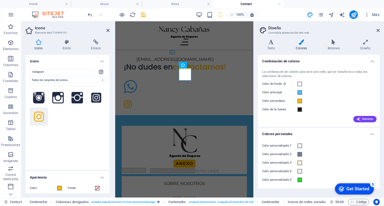
click at [62, 187] on div "Color" at bounding box center [47, 188] width 35 height 6
click at [61, 188] on span at bounding box center [59, 188] width 4 height 4
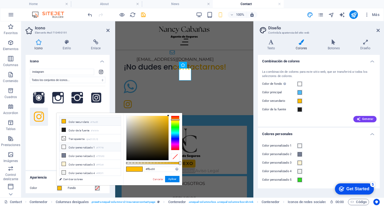
scroll to position [0, 0]
click at [82, 127] on li "Color principal #50bcf8" at bounding box center [90, 129] width 61 height 9
type input "#50bcf8"
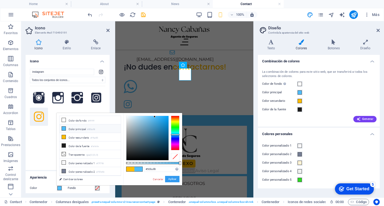
click at [173, 177] on button "Aplicar" at bounding box center [172, 179] width 14 height 6
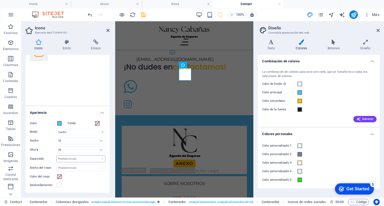
scroll to position [80, 0]
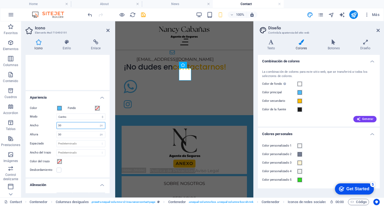
click at [66, 128] on input "30" at bounding box center [81, 125] width 48 height 6
type input "3"
type input "50"
click at [63, 136] on input "30" at bounding box center [81, 135] width 48 height 6
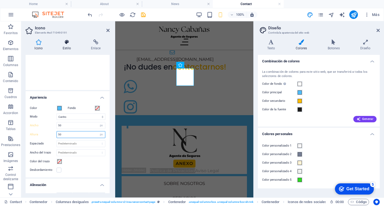
type input "50"
click at [64, 46] on h4 "Estilo" at bounding box center [68, 44] width 28 height 11
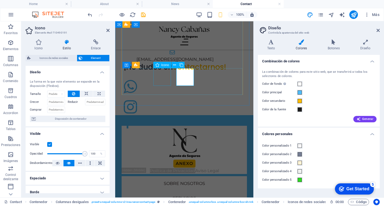
click at [163, 81] on figure at bounding box center [182, 87] width 120 height 18
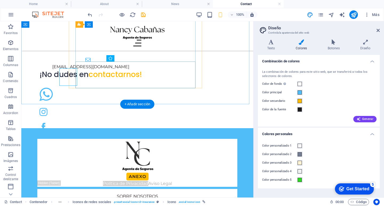
click at [157, 86] on div at bounding box center [97, 99] width 120 height 27
select select "px"
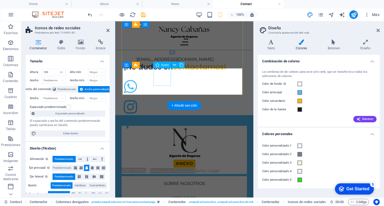
click at [165, 80] on figure at bounding box center [182, 87] width 120 height 18
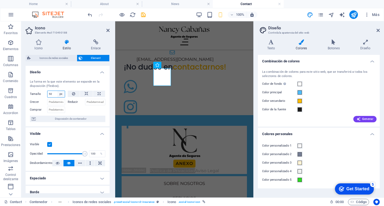
click at [62, 94] on select "Predeterminado automático px % 1/1 1/2 1/3 1/4 1/5 1/6 1/7 1/8 1/9 1/10" at bounding box center [60, 94] width 7 height 6
select select "51j732e6le"
click at [57, 91] on select "Predeterminado automático px % 1/1 1/2 1/3 1/4 1/5 1/6 1/7 1/8 1/9 1/10" at bounding box center [60, 94] width 7 height 6
type input "50"
click at [61, 93] on select "Predeterminado automático px % 1/1 1/2 1/3 1/4 1/5 1/6 1/7 1/8 1/9 1/10" at bounding box center [60, 94] width 7 height 6
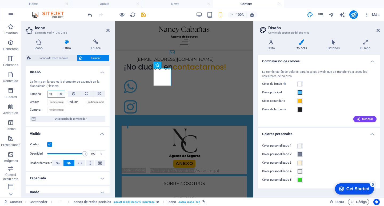
select select "51j732e6le"
click at [57, 91] on select "Predeterminado automático px % 1/1 1/2 1/3 1/4 1/5 1/6 1/7 1/8 1/9 1/10" at bounding box center [60, 94] width 7 height 6
type input "50"
select select "px"
click at [66, 107] on div "Comprar" at bounding box center [49, 109] width 38 height 8
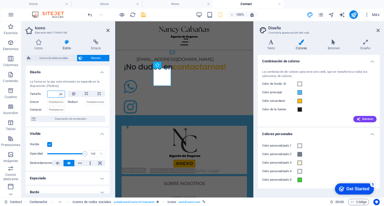
click at [60, 95] on select "Predeterminado automático px % 1/1 1/2 1/3 1/4 1/5 1/6 1/7 1/8 1/9 1/10" at bounding box center [60, 94] width 7 height 6
click at [57, 91] on select "Predeterminado automático px % 1/1 1/2 1/3 1/4 1/5 1/6 1/7 1/8 1/9 1/10" at bounding box center [60, 94] width 7 height 6
select select "DISABLED_OPTION_VALUE"
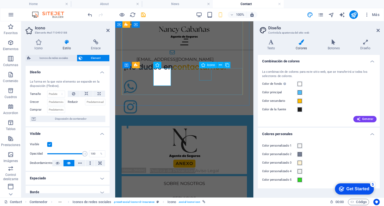
click at [207, 118] on figure at bounding box center [182, 124] width 120 height 12
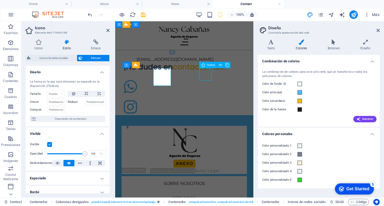
click at [207, 118] on figure at bounding box center [182, 124] width 120 height 12
select select "xMidYMid"
select select "px"
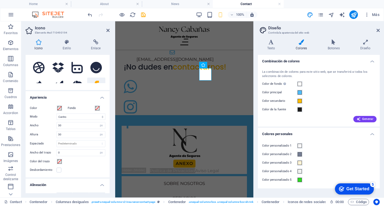
click at [68, 129] on div "Color Fondo Modo Escalar Izquierda Centro Derecha Ancho 30 Predeterminado autom…" at bounding box center [68, 139] width 84 height 77
drag, startPoint x: 71, startPoint y: 124, endPoint x: 52, endPoint y: 127, distance: 19.2
click at [52, 127] on div "Ancho 30 Predeterminado automático px rem % em vh vw" at bounding box center [68, 125] width 76 height 7
type input "50"
drag, startPoint x: 72, startPoint y: 134, endPoint x: 53, endPoint y: 134, distance: 18.9
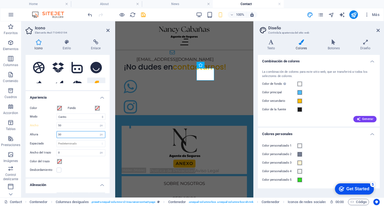
click at [53, 134] on div "Altura 30 Predeterminado automático px rem em vh vw" at bounding box center [68, 134] width 76 height 7
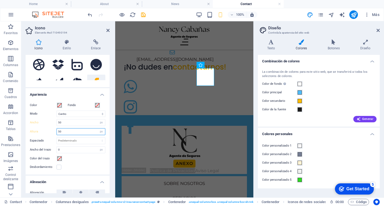
scroll to position [61, 0]
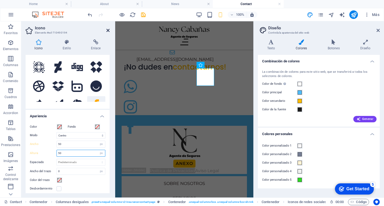
type input "50"
click at [107, 29] on icon at bounding box center [107, 30] width 3 height 4
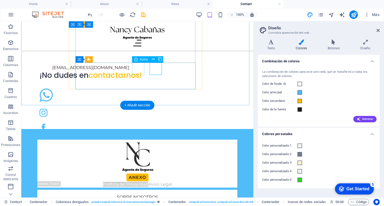
click at [139, 107] on figure at bounding box center [97, 113] width 120 height 12
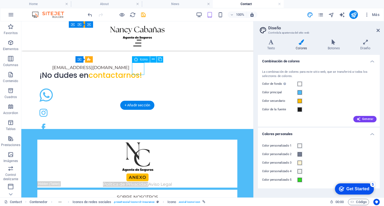
click at [139, 107] on figure at bounding box center [97, 113] width 120 height 12
click at [140, 107] on figure at bounding box center [97, 113] width 120 height 12
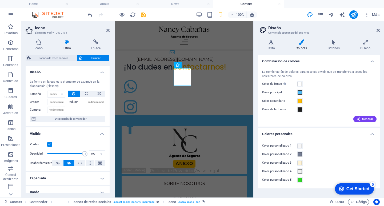
click at [69, 45] on h4 "Estilo" at bounding box center [68, 44] width 28 height 11
click at [41, 42] on icon at bounding box center [39, 41] width 26 height 5
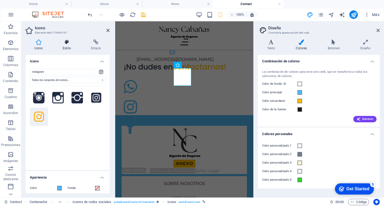
click at [59, 43] on icon at bounding box center [67, 41] width 26 height 5
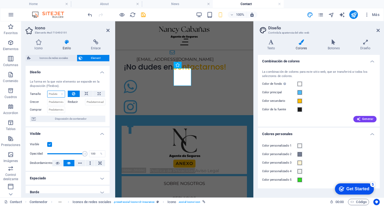
click at [56, 92] on select "Predeterminado automático px % 1/1 1/2 1/3 1/4 1/5 1/6 1/7 1/8 1/9 1/10" at bounding box center [56, 94] width 17 height 6
select select "px"
click at [57, 91] on select "Predeterminado automático px % 1/1 1/2 1/3 1/4 1/5 1/6 1/7 1/8 1/9 1/10" at bounding box center [56, 94] width 17 height 6
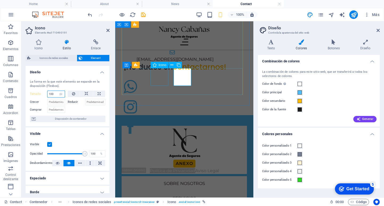
type input "100"
click at [160, 78] on figure at bounding box center [182, 87] width 120 height 18
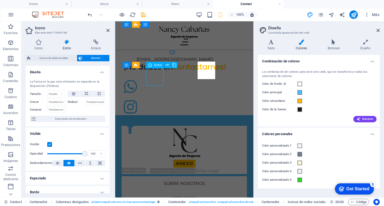
type input "50"
select select "px"
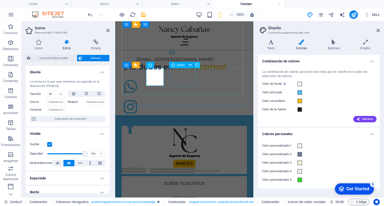
click at [177, 98] on figure at bounding box center [182, 107] width 120 height 18
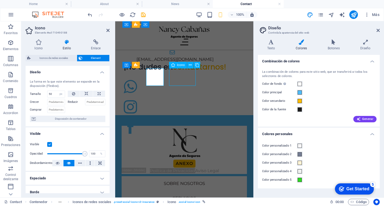
click at [177, 98] on figure at bounding box center [182, 107] width 120 height 18
select select "px"
click at [188, 98] on figure at bounding box center [182, 107] width 120 height 18
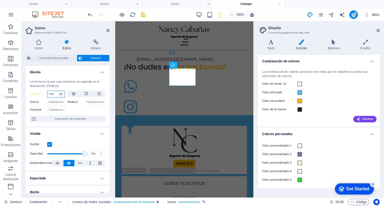
click at [59, 94] on select "Predeterminado automático px % 1/1 1/2 1/3 1/4 1/5 1/6 1/7 1/8 1/9 1/10" at bounding box center [60, 94] width 7 height 6
click at [148, 78] on figure at bounding box center [182, 87] width 120 height 18
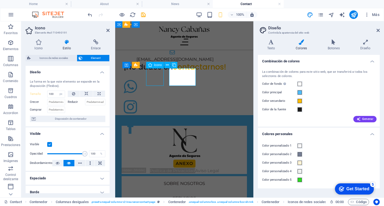
click at [148, 78] on figure at bounding box center [182, 87] width 120 height 18
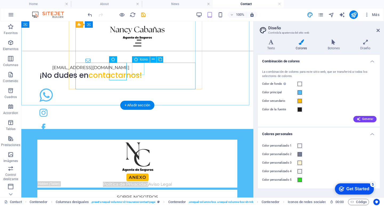
click at [146, 86] on div at bounding box center [97, 99] width 120 height 27
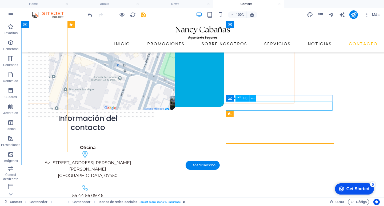
scroll to position [142, 0]
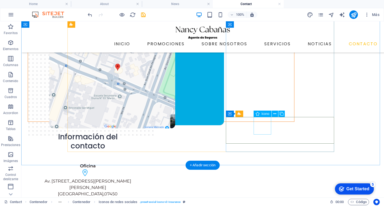
select select "px"
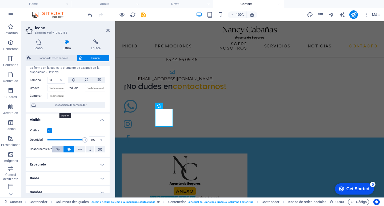
scroll to position [0, 0]
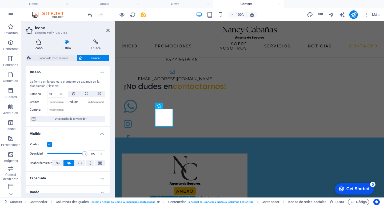
click at [36, 44] on icon at bounding box center [39, 41] width 26 height 5
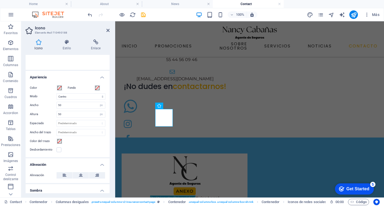
scroll to position [107, 0]
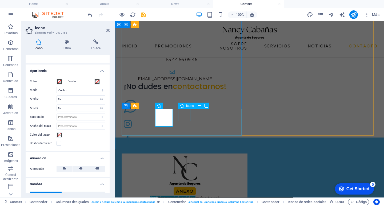
click at [183, 118] on figure at bounding box center [182, 124] width 120 height 12
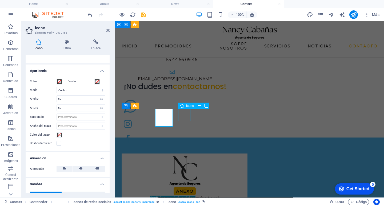
click at [183, 118] on figure at bounding box center [182, 124] width 120 height 12
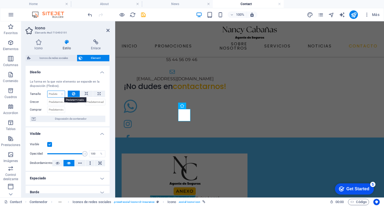
click at [58, 93] on select "Predeterminado automático px % 1/1 1/2 1/3 1/4 1/5 1/6 1/7 1/8 1/9 1/10" at bounding box center [56, 94] width 17 height 6
select select "px"
click at [57, 91] on select "Predeterminado automático px % 1/1 1/2 1/3 1/4 1/5 1/6 1/7 1/8 1/9 1/10" at bounding box center [56, 94] width 17 height 6
type input "50"
click at [39, 44] on icon at bounding box center [39, 41] width 26 height 5
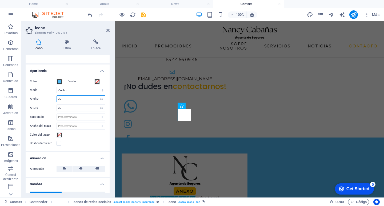
drag, startPoint x: 70, startPoint y: 101, endPoint x: 52, endPoint y: 101, distance: 18.9
click at [52, 100] on div "Ancho 30 Predeterminado automático px rem % em vh vw" at bounding box center [68, 99] width 76 height 7
type input "50"
drag, startPoint x: 68, startPoint y: 108, endPoint x: 54, endPoint y: 110, distance: 13.4
click at [54, 110] on div "Altura 30 Predeterminado automático px rem em vh vw" at bounding box center [68, 108] width 76 height 7
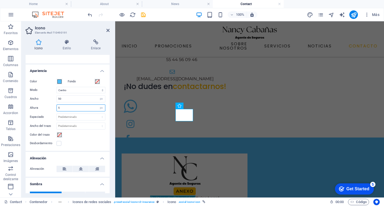
type input "50"
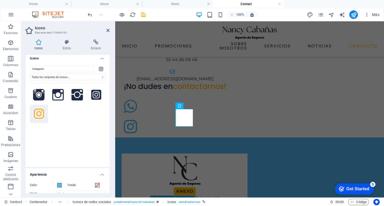
scroll to position [0, 0]
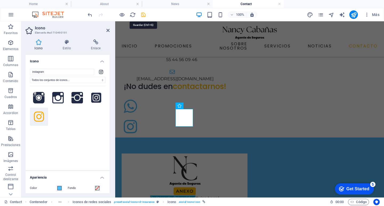
click at [144, 17] on icon "save" at bounding box center [143, 15] width 6 height 6
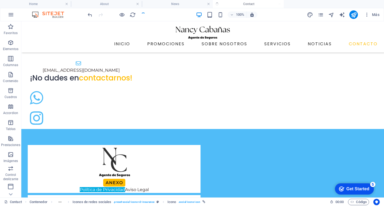
scroll to position [159, 0]
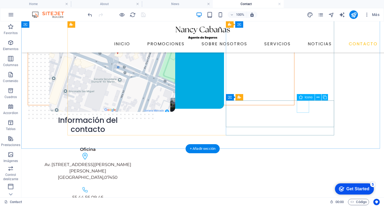
select select "xMidYMid"
select select "px"
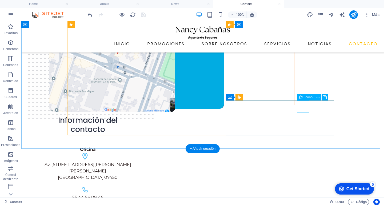
select select "px"
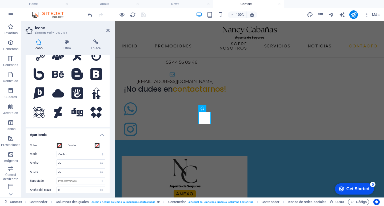
scroll to position [53, 0]
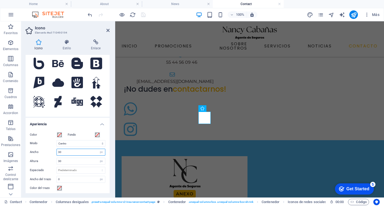
drag, startPoint x: 63, startPoint y: 152, endPoint x: 53, endPoint y: 154, distance: 10.0
click at [52, 151] on div "Ancho 50 Predeterminado automático px rem % em vh vw" at bounding box center [68, 152] width 76 height 7
type input "50"
drag, startPoint x: 69, startPoint y: 161, endPoint x: 50, endPoint y: 160, distance: 18.4
click at [51, 160] on div "Altura 50 Predeterminado automático px rem em vh vw" at bounding box center [68, 161] width 76 height 7
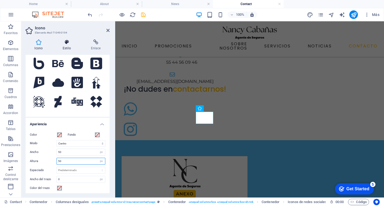
type input "50"
click at [69, 45] on h4 "Estilo" at bounding box center [68, 44] width 28 height 11
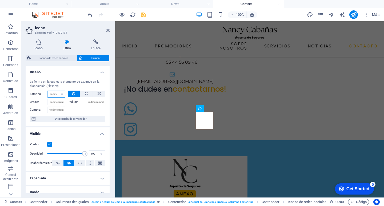
click at [54, 91] on select "Predeterminado automático px % 1/1 1/2 1/3 1/4 1/5 1/6 1/7 1/8 1/9 1/10" at bounding box center [56, 94] width 17 height 6
click at [48, 91] on select "Predeterminado automático px % 1/1 1/2 1/3 1/4 1/5 1/6 1/7 1/8 1/9 1/10" at bounding box center [56, 94] width 17 height 6
click at [57, 97] on div "Predeterminado automático px % 1/1 1/2 1/3 1/4 1/5 1/6 1/7 1/8 1/9 1/10" at bounding box center [56, 94] width 18 height 7
drag, startPoint x: 63, startPoint y: 92, endPoint x: 64, endPoint y: 96, distance: 3.6
click at [63, 92] on select "Predeterminado automático px % 1/1 1/2 1/3 1/4 1/5 1/6 1/7 1/8 1/9 1/10" at bounding box center [56, 94] width 17 height 6
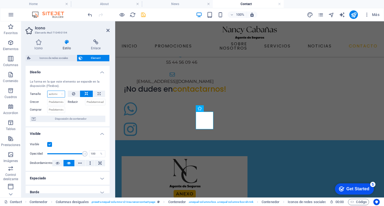
select select "px"
click at [57, 91] on select "Predeterminado automático px % 1/1 1/2 1/3 1/4 1/5 1/6 1/7 1/8 1/9 1/10" at bounding box center [56, 94] width 17 height 6
type input "50"
click at [144, 16] on icon "save" at bounding box center [143, 15] width 6 height 6
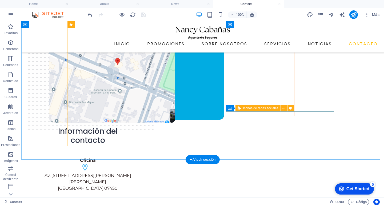
select select "px"
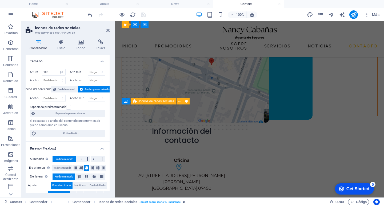
scroll to position [310, 0]
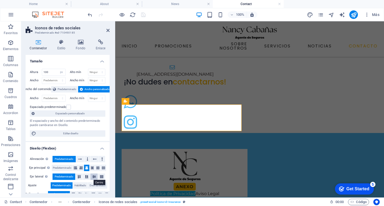
click at [93, 177] on icon at bounding box center [94, 176] width 6 height 3
click at [80, 168] on icon at bounding box center [81, 168] width 3 height 6
click at [73, 168] on button at bounding box center [75, 168] width 5 height 6
click at [86, 169] on icon at bounding box center [86, 168] width 3 height 6
click at [78, 177] on icon at bounding box center [79, 176] width 6 height 3
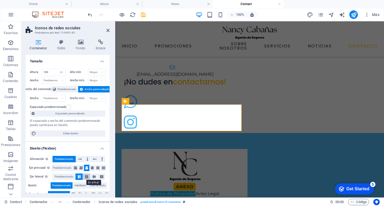
click at [87, 178] on icon at bounding box center [87, 176] width 6 height 3
click at [92, 179] on button at bounding box center [93, 177] width 7 height 6
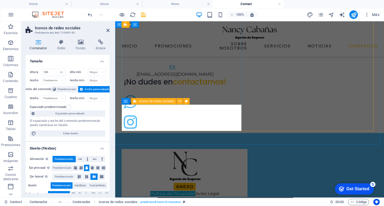
click at [160, 120] on div at bounding box center [182, 106] width 120 height 27
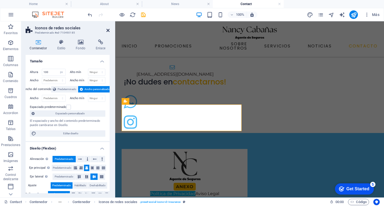
click at [108, 30] on icon at bounding box center [107, 30] width 3 height 4
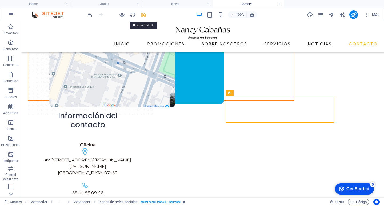
click at [142, 14] on icon "save" at bounding box center [143, 15] width 6 height 6
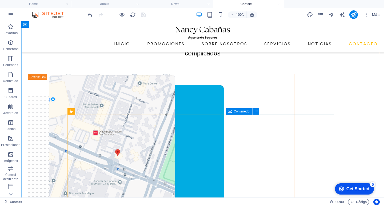
scroll to position [0, 0]
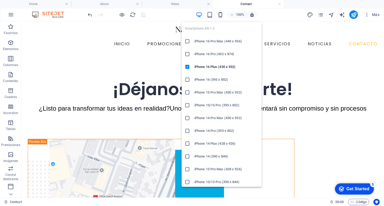
click at [218, 14] on icon "button" at bounding box center [221, 15] width 6 height 6
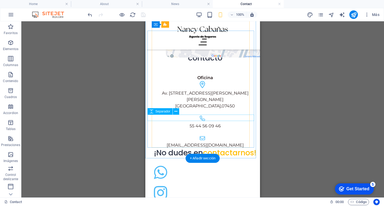
scroll to position [240, 0]
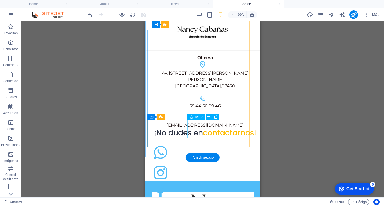
click at [208, 164] on figure at bounding box center [205, 173] width 107 height 18
select select "xMidYMid"
select select "px"
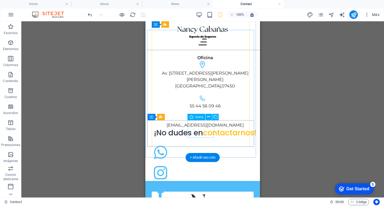
select select "px"
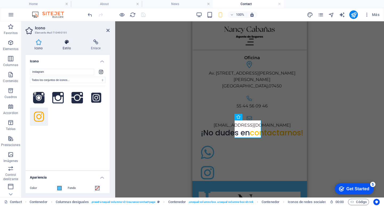
click at [69, 46] on h4 "Estilo" at bounding box center [68, 44] width 28 height 11
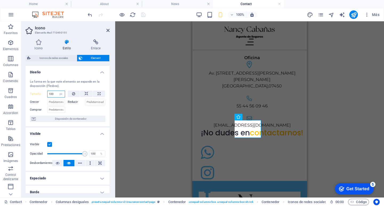
click at [55, 95] on input "50" at bounding box center [56, 94] width 17 height 6
drag, startPoint x: 55, startPoint y: 95, endPoint x: 39, endPoint y: 94, distance: 15.8
click at [39, 94] on div "Tamaño 50 Predeterminado automático px % 1/1 1/2 1/3 1/4 1/5 1/6 1/7 1/8 1/9 1/…" at bounding box center [47, 94] width 35 height 7
type input "50"
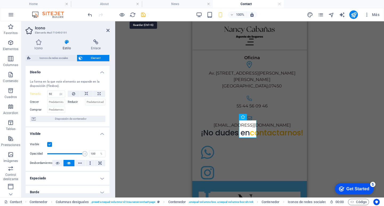
click at [142, 14] on icon "save" at bounding box center [143, 15] width 6 height 6
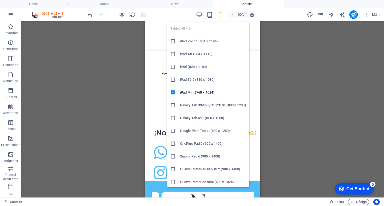
click at [213, 13] on icon "button" at bounding box center [210, 15] width 6 height 6
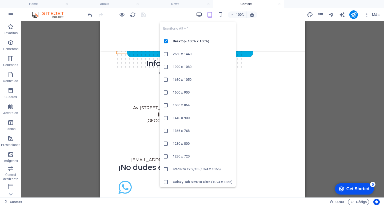
click at [196, 16] on icon "button" at bounding box center [199, 15] width 6 height 6
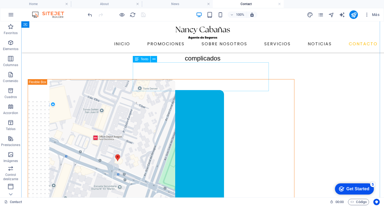
scroll to position [0, 0]
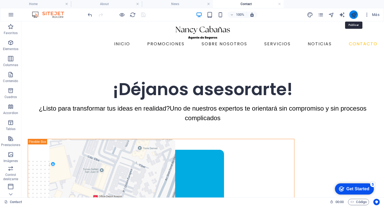
click at [356, 15] on icon "publish" at bounding box center [354, 15] width 6 height 6
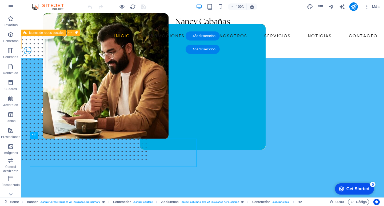
click at [170, 45] on div at bounding box center [202, 51] width 363 height 13
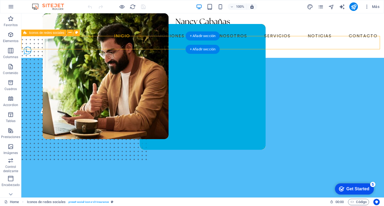
click at [170, 45] on div at bounding box center [202, 51] width 363 height 13
click at [171, 45] on div at bounding box center [202, 51] width 363 height 13
select select "px"
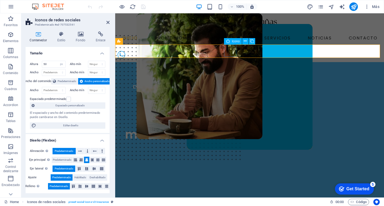
click at [226, 51] on figure at bounding box center [249, 55] width 269 height 12
select select "xMidYMid"
select select "px"
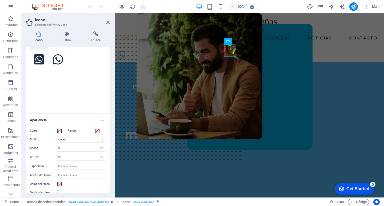
scroll to position [53, 0]
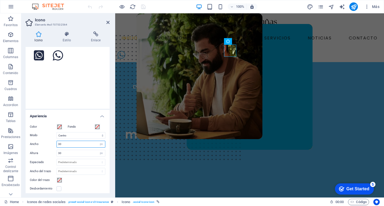
drag, startPoint x: 75, startPoint y: 144, endPoint x: 56, endPoint y: 144, distance: 19.5
click at [56, 144] on div "Ancho 30 Predeterminado automático px rem % em vh vw" at bounding box center [68, 144] width 76 height 7
type input "50"
drag, startPoint x: 69, startPoint y: 153, endPoint x: 52, endPoint y: 153, distance: 17.6
click at [52, 153] on div "Altura 30 Predeterminado automático px rem em vh vw" at bounding box center [68, 153] width 76 height 7
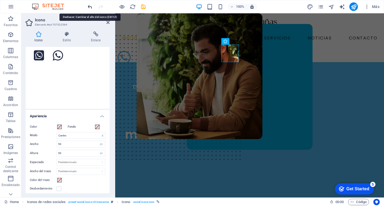
click at [90, 6] on icon "undo" at bounding box center [90, 7] width 6 height 6
type input "30"
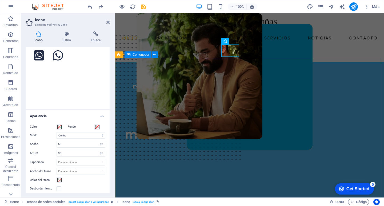
click at [200, 76] on div "DESPACHO CABAÑAS GOVEA AGENTE DE SEGUROS Asegurarte de la manera más Segura" at bounding box center [249, 193] width 269 height 263
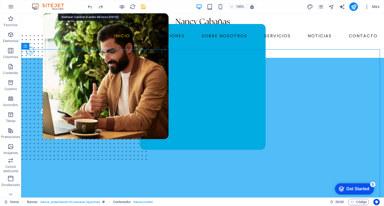
click at [90, 5] on icon "undo" at bounding box center [90, 7] width 6 height 6
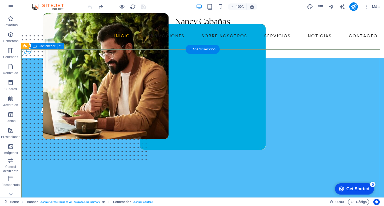
click at [168, 58] on div "DESPACHO CABAÑAS GOVEA AGENTE DE SEGUROS Asegurarte de la manera más Segura" at bounding box center [202, 186] width 363 height 256
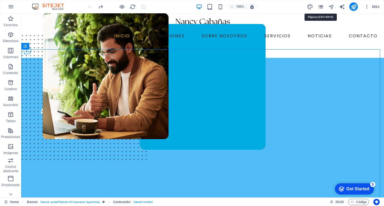
click at [321, 7] on icon "pages" at bounding box center [321, 7] width 6 height 6
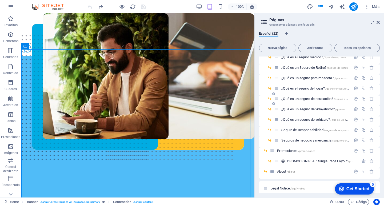
scroll to position [80, 0]
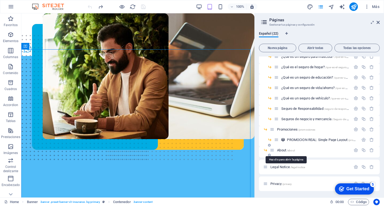
click at [284, 150] on span "About /about" at bounding box center [286, 150] width 18 height 4
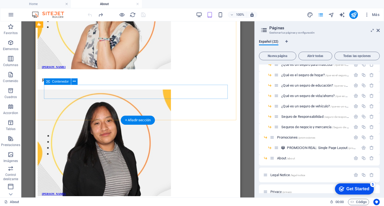
scroll to position [649, 0]
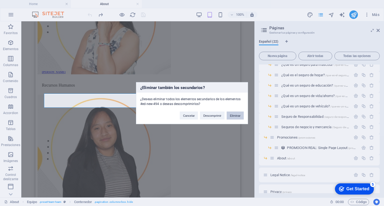
click at [235, 116] on button "Eliminar" at bounding box center [235, 116] width 17 height 8
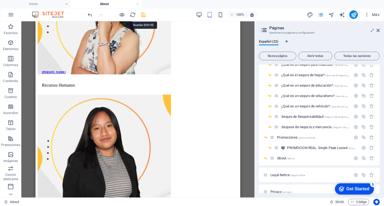
click at [143, 14] on icon "save" at bounding box center [143, 15] width 6 height 6
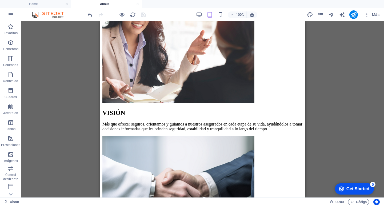
scroll to position [1252, 0]
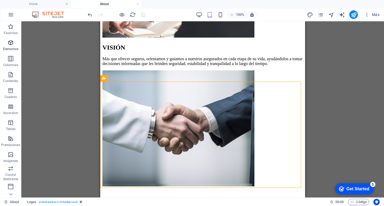
click at [11, 46] on icon "button" at bounding box center [10, 42] width 6 height 6
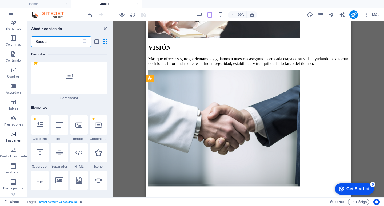
scroll to position [27, 0]
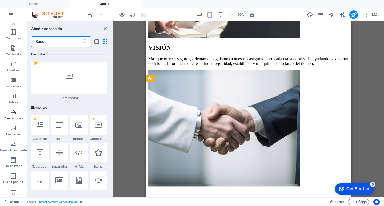
click at [14, 114] on icon "button" at bounding box center [13, 112] width 6 height 6
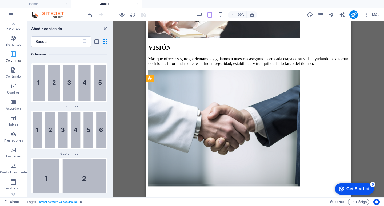
scroll to position [0, 0]
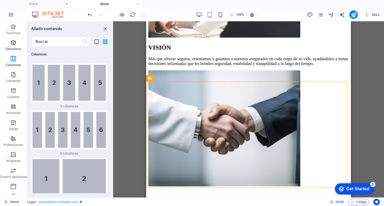
click at [11, 44] on icon "button" at bounding box center [13, 42] width 6 height 6
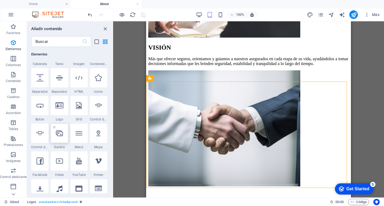
scroll to position [127, 0]
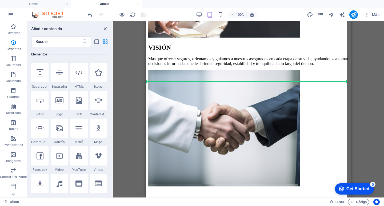
select select "%"
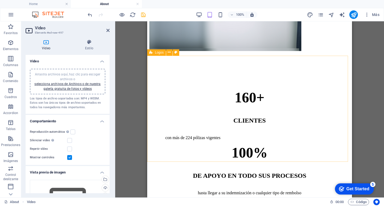
scroll to position [1385, 0]
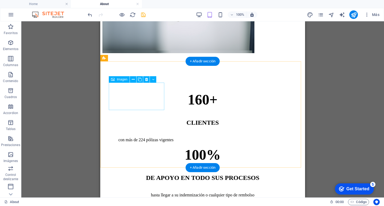
scroll to position [1272, 0]
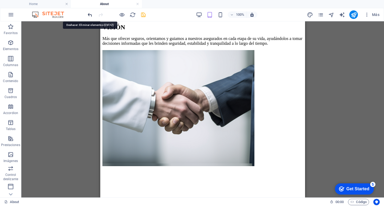
click at [90, 15] on icon "undo" at bounding box center [90, 15] width 6 height 6
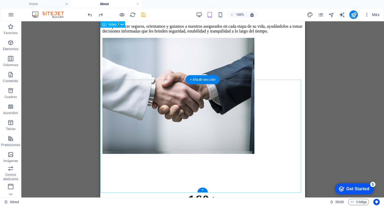
scroll to position [1252, 0]
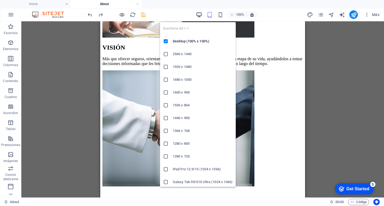
click at [199, 13] on icon "button" at bounding box center [199, 15] width 6 height 6
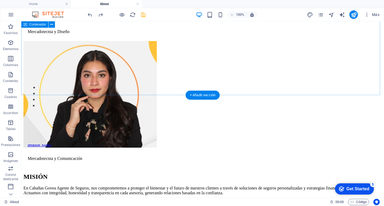
scroll to position [931, 0]
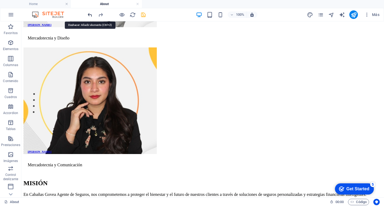
click at [90, 14] on icon "undo" at bounding box center [90, 15] width 6 height 6
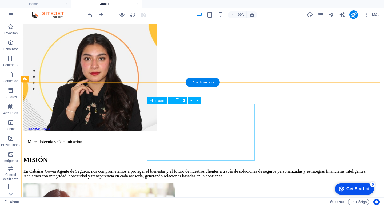
scroll to position [958, 0]
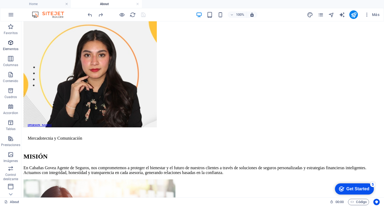
click at [13, 45] on icon "button" at bounding box center [10, 42] width 6 height 6
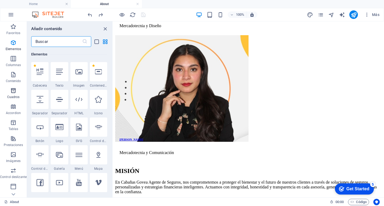
click at [14, 88] on icon "button" at bounding box center [13, 91] width 6 height 6
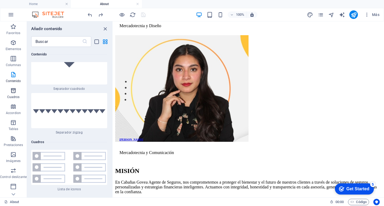
scroll to position [2887, 0]
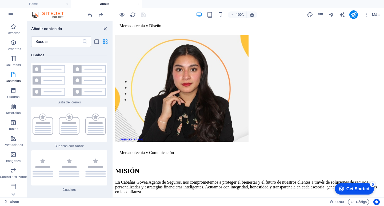
click at [16, 74] on icon "button" at bounding box center [13, 75] width 6 height 6
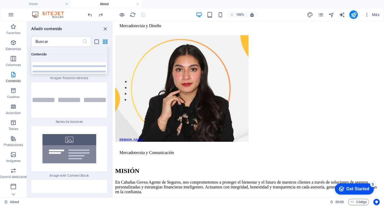
scroll to position [2379, 0]
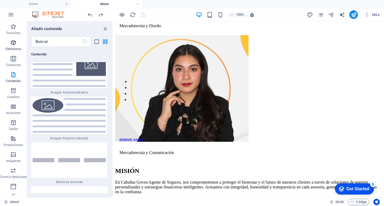
click at [15, 49] on p "Elementos" at bounding box center [13, 49] width 15 height 4
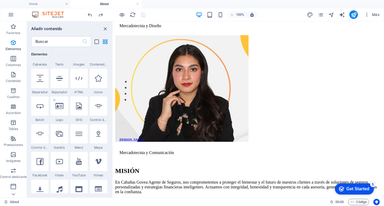
scroll to position [127, 0]
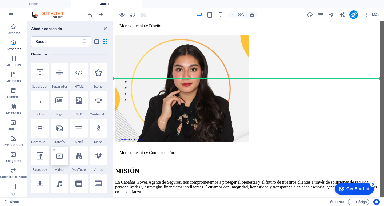
select select "%"
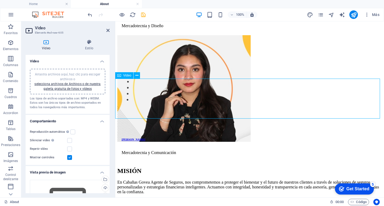
scroll to position [942, 0]
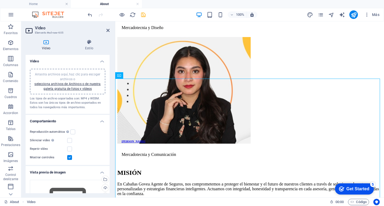
click at [93, 14] on div at bounding box center [117, 14] width 60 height 9
click at [92, 14] on icon "undo" at bounding box center [90, 15] width 6 height 6
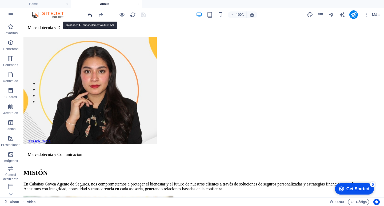
scroll to position [958, 0]
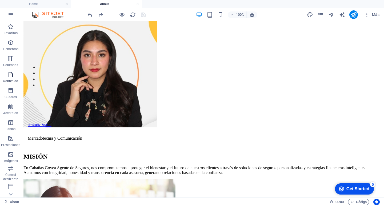
click at [10, 79] on p "Contenido" at bounding box center [10, 81] width 15 height 4
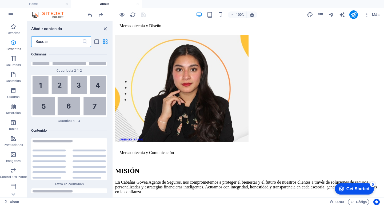
scroll to position [1810, 0]
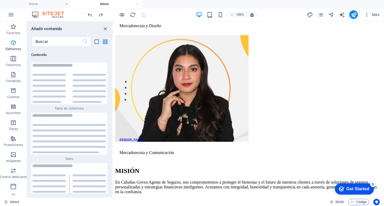
click at [12, 50] on p "Elementos" at bounding box center [13, 49] width 15 height 4
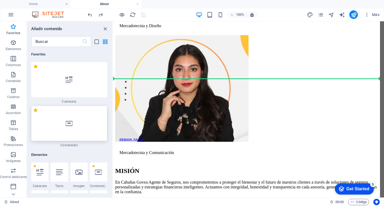
scroll to position [942, 0]
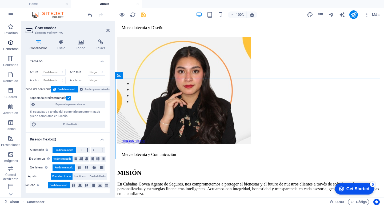
click at [11, 45] on icon "button" at bounding box center [10, 42] width 6 height 6
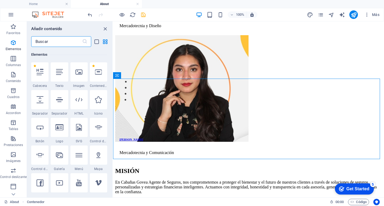
scroll to position [101, 0]
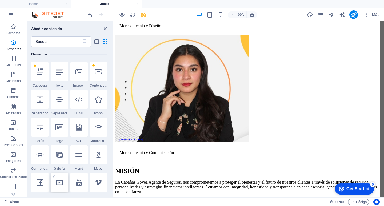
select select "%"
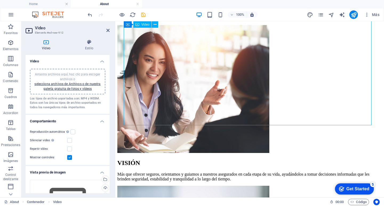
scroll to position [1129, 0]
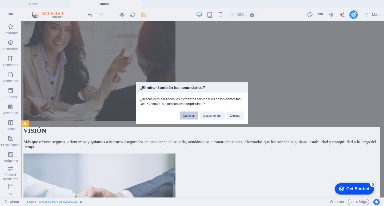
click at [184, 116] on button "Cancelar" at bounding box center [189, 116] width 18 height 8
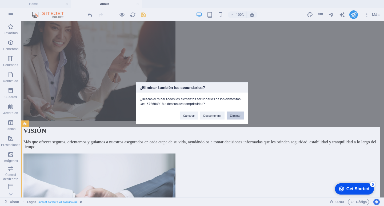
click at [239, 117] on button "Eliminar" at bounding box center [235, 116] width 17 height 8
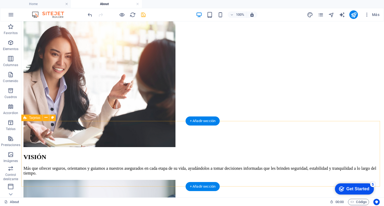
scroll to position [1118, 0]
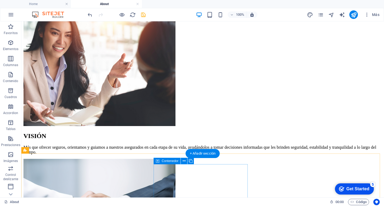
scroll to position [1145, 0]
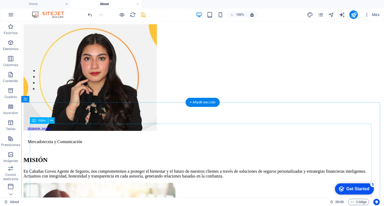
scroll to position [959, 0]
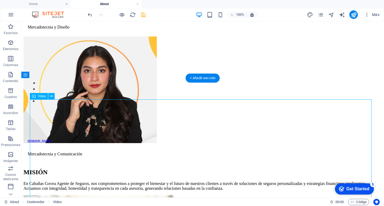
select select "%"
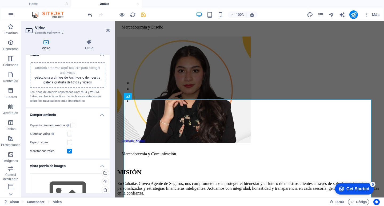
scroll to position [0, 0]
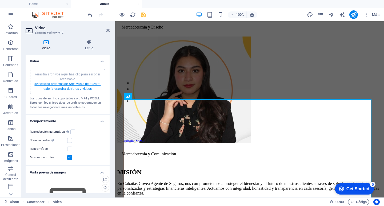
click at [75, 87] on link "selecciona archivos de Archivos o de nuestra galería gratuita de fotos y vídeos" at bounding box center [67, 86] width 66 height 9
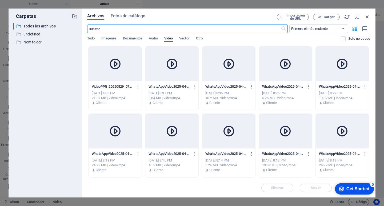
scroll to position [1599, 0]
click at [89, 37] on span "Todo" at bounding box center [90, 38] width 7 height 7
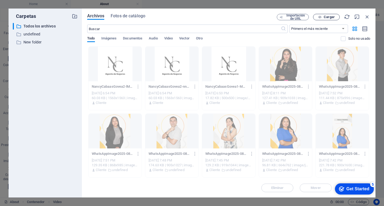
click at [330, 17] on span "Cargar" at bounding box center [329, 16] width 11 height 3
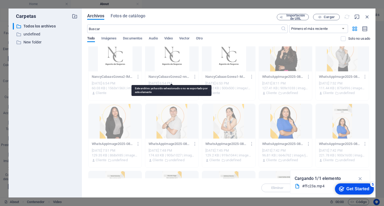
scroll to position [0, 0]
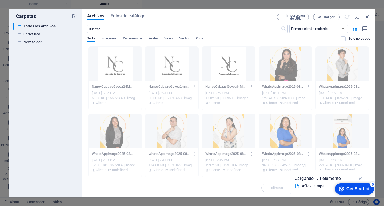
click at [276, 39] on div "Todo Imágenes Documentos Audio Video Vector Otro" at bounding box center [214, 41] width 254 height 10
click at [362, 178] on icon "button" at bounding box center [361, 179] width 6 height 6
click at [151, 35] on div "​ Primero el más reciente Primero el más antiguo Nombre (A-Z) Nombre (Z-A) Tama…" at bounding box center [228, 36] width 283 height 22
click at [45, 27] on p "Todos los archivos" at bounding box center [45, 26] width 44 height 6
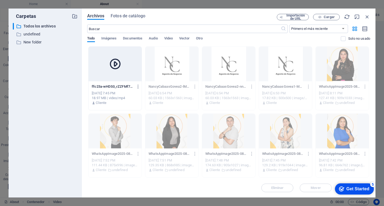
click at [119, 74] on div at bounding box center [115, 64] width 53 height 35
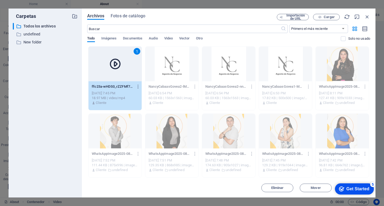
click at [119, 74] on div "1" at bounding box center [115, 64] width 53 height 35
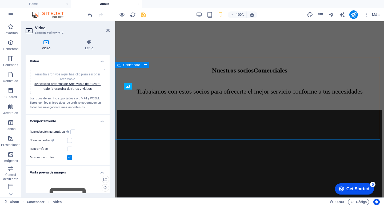
click at [119, 110] on div at bounding box center [249, 176] width 265 height 133
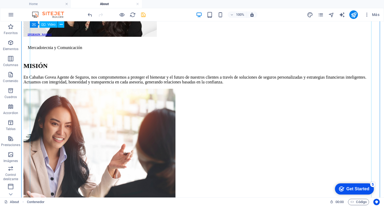
scroll to position [1102, 0]
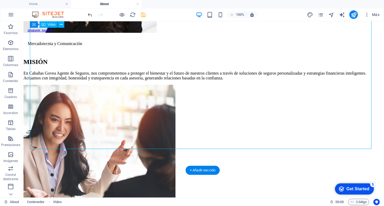
scroll to position [1022, 0]
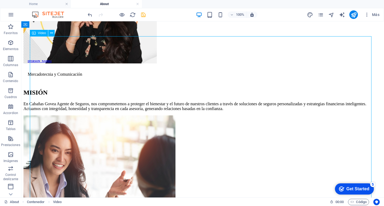
click at [141, 15] on icon "save" at bounding box center [143, 15] width 6 height 6
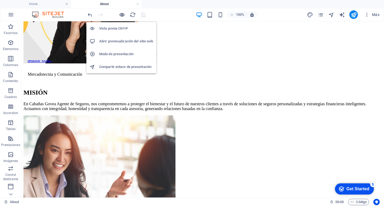
click at [122, 15] on icon "button" at bounding box center [122, 15] width 6 height 6
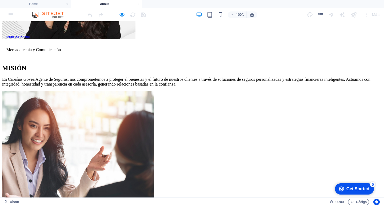
scroll to position [1076, 0]
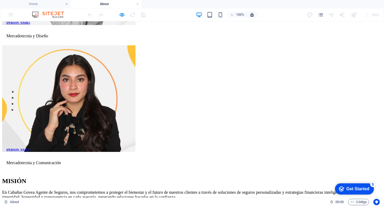
scroll to position [915, 0]
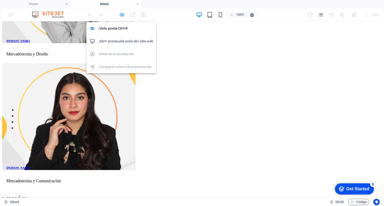
click at [123, 15] on icon "button" at bounding box center [122, 15] width 6 height 6
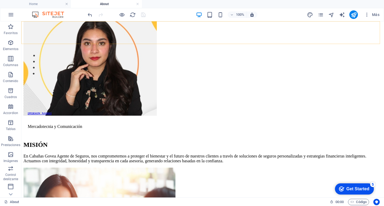
scroll to position [995, 0]
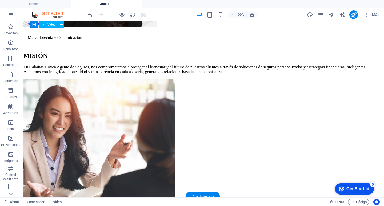
select select "%"
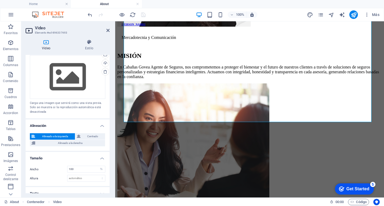
scroll to position [131, 0]
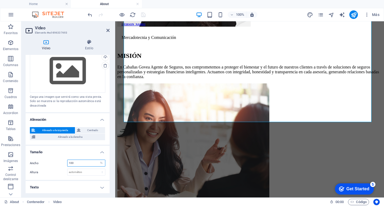
drag, startPoint x: 83, startPoint y: 164, endPoint x: 68, endPoint y: 166, distance: 15.2
click at [68, 166] on div "Ancho 100 automático px % Altura automático px" at bounding box center [68, 168] width 84 height 25
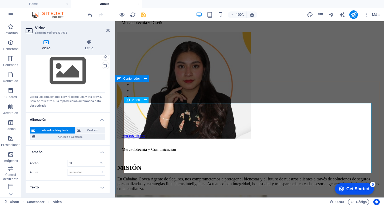
scroll to position [952, 0]
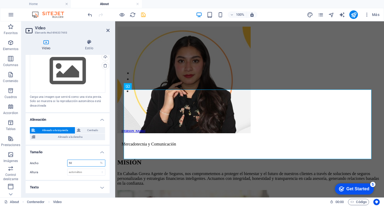
drag, startPoint x: 84, startPoint y: 162, endPoint x: 69, endPoint y: 164, distance: 15.6
click at [69, 164] on input "50" at bounding box center [87, 163] width 38 height 6
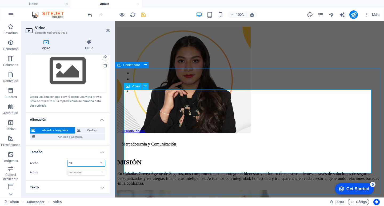
type input "60"
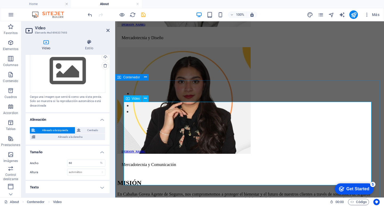
scroll to position [926, 0]
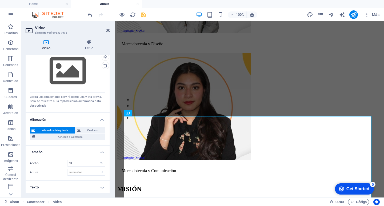
click at [108, 29] on icon at bounding box center [107, 30] width 3 height 4
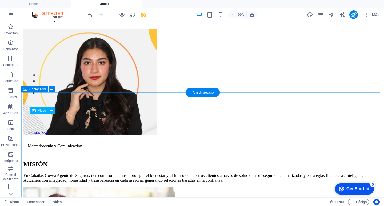
scroll to position [942, 0]
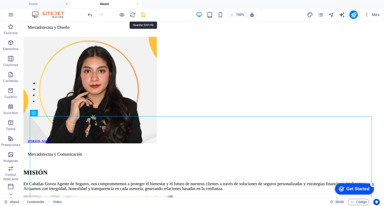
click at [143, 16] on icon "save" at bounding box center [143, 15] width 6 height 6
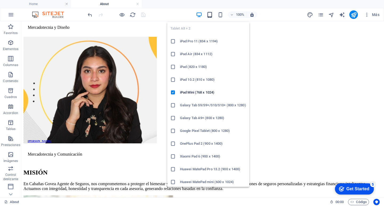
click at [209, 15] on icon "button" at bounding box center [210, 15] width 6 height 6
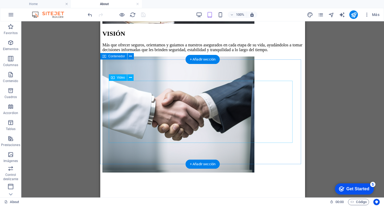
scroll to position [1261, 0]
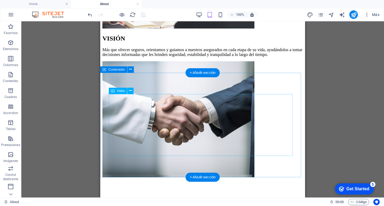
drag, startPoint x: 245, startPoint y: 149, endPoint x: 224, endPoint y: 149, distance: 21.1
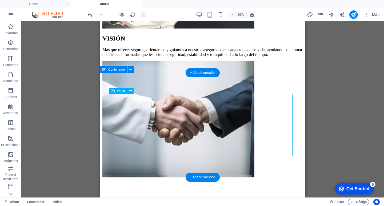
select select "%"
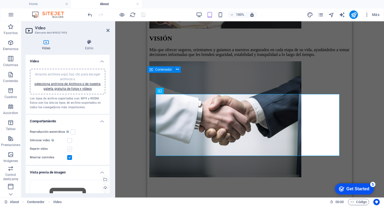
click at [70, 149] on label at bounding box center [69, 149] width 5 height 5
click at [0, 0] on input "Repetir vídeo" at bounding box center [0, 0] width 0 height 0
click at [73, 131] on label at bounding box center [72, 132] width 5 height 5
click at [0, 0] on input "Reproducción automática La reproducción automática solo está disponible si sile…" at bounding box center [0, 0] width 0 height 0
click at [72, 131] on label at bounding box center [72, 132] width 5 height 5
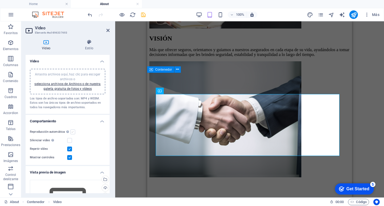
click at [0, 0] on input "Reproducción automática La reproducción automática solo está disponible si sile…" at bounding box center [0, 0] width 0 height 0
click at [69, 157] on label at bounding box center [69, 157] width 5 height 5
click at [0, 0] on input "Mostrar controles" at bounding box center [0, 0] width 0 height 0
click at [72, 132] on label at bounding box center [72, 132] width 5 height 5
click at [0, 0] on input "Reproducción automática La reproducción automática solo está disponible si sile…" at bounding box center [0, 0] width 0 height 0
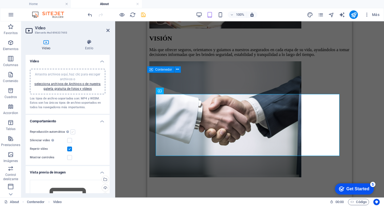
click at [72, 132] on label at bounding box center [72, 132] width 5 height 5
click at [0, 0] on input "Reproducción automática La reproducción automática solo está disponible si sile…" at bounding box center [0, 0] width 0 height 0
click at [72, 132] on label at bounding box center [72, 132] width 5 height 5
click at [0, 0] on input "Reproducción automática La reproducción automática solo está disponible si sile…" at bounding box center [0, 0] width 0 height 0
drag, startPoint x: 71, startPoint y: 131, endPoint x: 73, endPoint y: 134, distance: 3.5
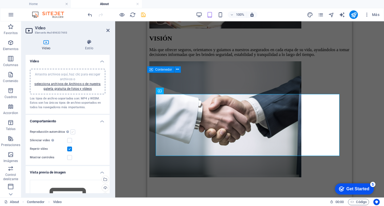
click at [72, 131] on label at bounding box center [72, 132] width 5 height 5
click at [0, 0] on input "Reproducción automática La reproducción automática solo está disponible si sile…" at bounding box center [0, 0] width 0 height 0
click at [69, 149] on label at bounding box center [69, 149] width 5 height 5
click at [0, 0] on input "Repetir vídeo" at bounding box center [0, 0] width 0 height 0
click at [72, 132] on label at bounding box center [72, 132] width 5 height 5
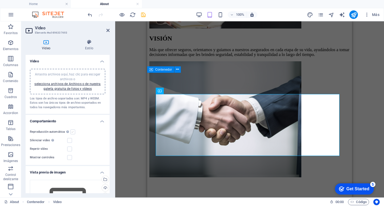
click at [0, 0] on input "Reproducción automática La reproducción automática solo está disponible si sile…" at bounding box center [0, 0] width 0 height 0
click at [68, 149] on label at bounding box center [69, 149] width 5 height 5
click at [0, 0] on input "Repetir vídeo" at bounding box center [0, 0] width 0 height 0
click at [73, 132] on label at bounding box center [72, 132] width 5 height 5
click at [0, 0] on input "Reproducción automática La reproducción automática solo está disponible si sile…" at bounding box center [0, 0] width 0 height 0
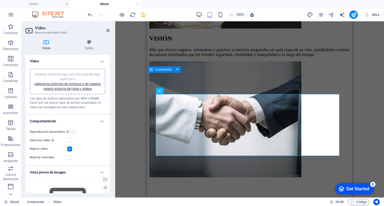
click at [73, 132] on label at bounding box center [72, 132] width 5 height 5
click at [0, 0] on input "Reproducción automática La reproducción automática solo está disponible si sile…" at bounding box center [0, 0] width 0 height 0
click at [73, 132] on label at bounding box center [72, 132] width 5 height 5
click at [0, 0] on input "Reproducción automática La reproducción automática solo está disponible si sile…" at bounding box center [0, 0] width 0 height 0
click at [73, 132] on label at bounding box center [72, 132] width 5 height 5
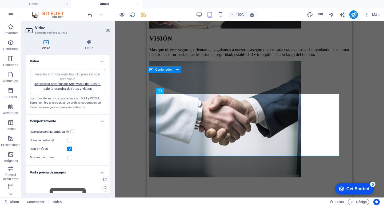
click at [0, 0] on input "Reproducción automática La reproducción automática solo está disponible si sile…" at bounding box center [0, 0] width 0 height 0
click at [73, 132] on label at bounding box center [72, 132] width 5 height 5
click at [0, 0] on input "Reproducción automática La reproducción automática solo está disponible si sile…" at bounding box center [0, 0] width 0 height 0
click at [73, 132] on label at bounding box center [72, 132] width 5 height 5
click at [0, 0] on input "Reproducción automática La reproducción automática solo está disponible si sile…" at bounding box center [0, 0] width 0 height 0
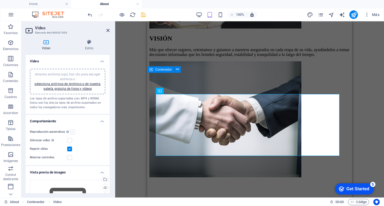
click at [73, 132] on label at bounding box center [72, 132] width 5 height 5
click at [0, 0] on input "Reproducción automática La reproducción automática solo está disponible si sile…" at bounding box center [0, 0] width 0 height 0
click at [73, 132] on label at bounding box center [72, 132] width 5 height 5
click at [0, 0] on input "Reproducción automática La reproducción automática solo está disponible si sile…" at bounding box center [0, 0] width 0 height 0
click at [103, 122] on h4 "Comportamiento" at bounding box center [68, 120] width 84 height 10
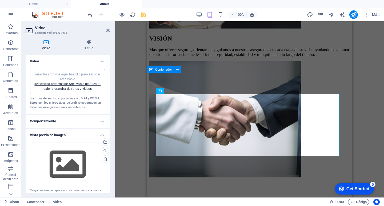
drag, startPoint x: 102, startPoint y: 122, endPoint x: 86, endPoint y: 126, distance: 16.4
click at [102, 122] on h4 "Comportamiento" at bounding box center [68, 121] width 84 height 13
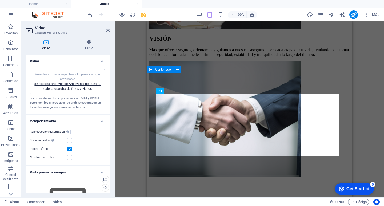
click at [71, 129] on div "Reproducción automática La reproducción automática solo está disponible si sile…" at bounding box center [68, 132] width 76 height 6
click at [71, 131] on label at bounding box center [72, 132] width 5 height 5
click at [0, 0] on input "Reproducción automática La reproducción automática solo está disponible si sile…" at bounding box center [0, 0] width 0 height 0
click at [70, 140] on label at bounding box center [69, 140] width 5 height 5
click at [0, 0] on input "Silenciar video La reproducción automática estará disponible si silenciado está…" at bounding box center [0, 0] width 0 height 0
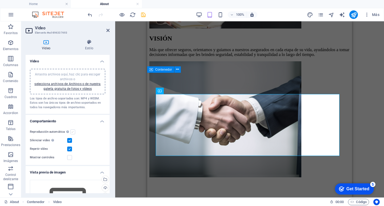
click at [70, 132] on label at bounding box center [72, 132] width 5 height 5
click at [0, 0] on input "Reproducción automática La reproducción automática solo está disponible si sile…" at bounding box center [0, 0] width 0 height 0
click at [126, 113] on div "Arrastra aquí para reemplazar el contenido existente. Si quieres crear un eleme…" at bounding box center [249, 109] width 269 height 176
drag, startPoint x: 107, startPoint y: 30, endPoint x: 6, endPoint y: 11, distance: 102.8
click at [107, 30] on icon at bounding box center [107, 30] width 3 height 4
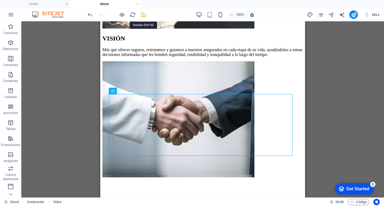
click at [143, 17] on icon "save" at bounding box center [143, 15] width 6 height 6
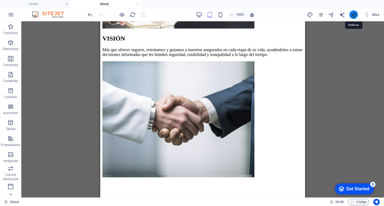
click at [355, 17] on icon "publish" at bounding box center [354, 15] width 6 height 6
